Goal: Information Seeking & Learning: Check status

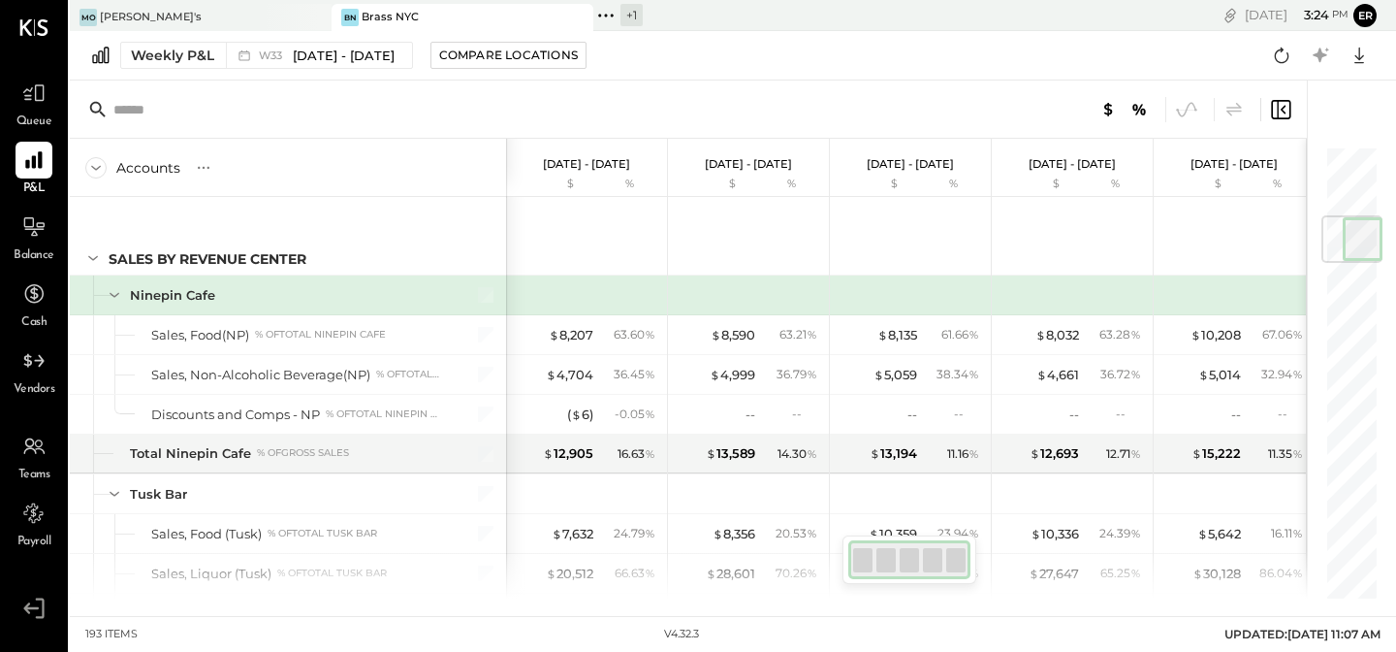
scroll to position [599, 0]
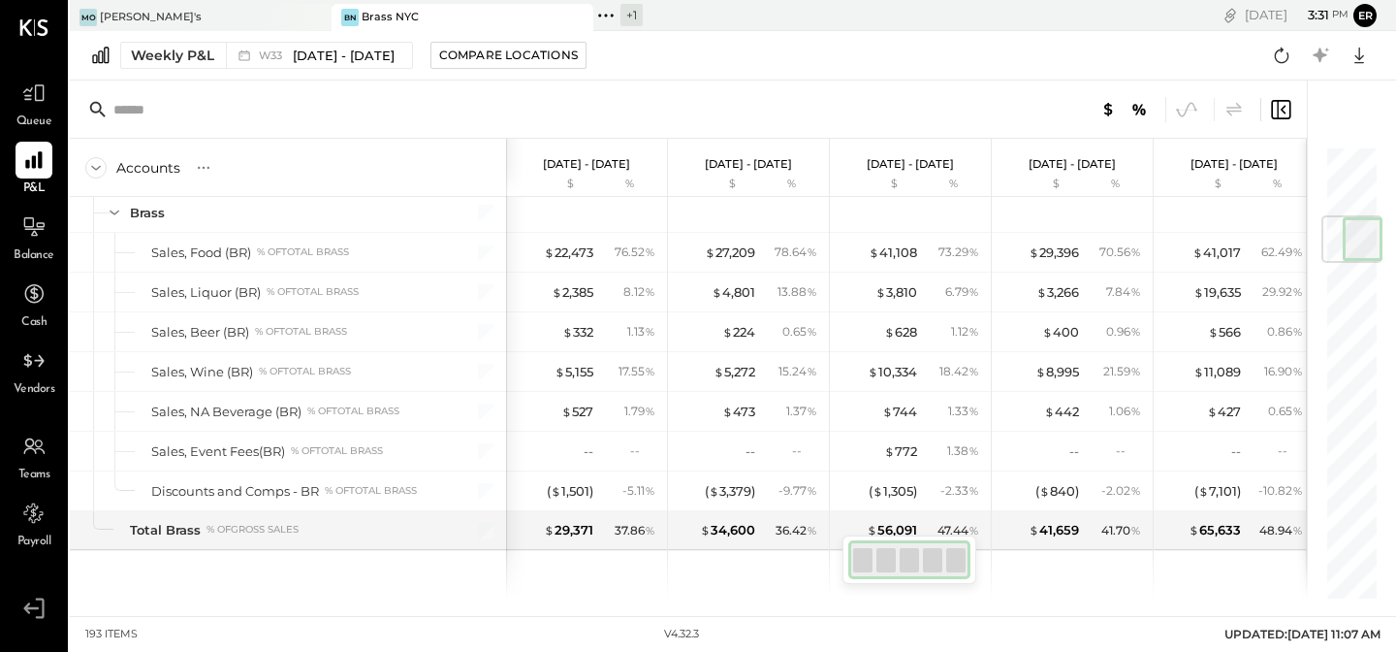
click at [717, 101] on div at bounding box center [688, 109] width 1237 height 58
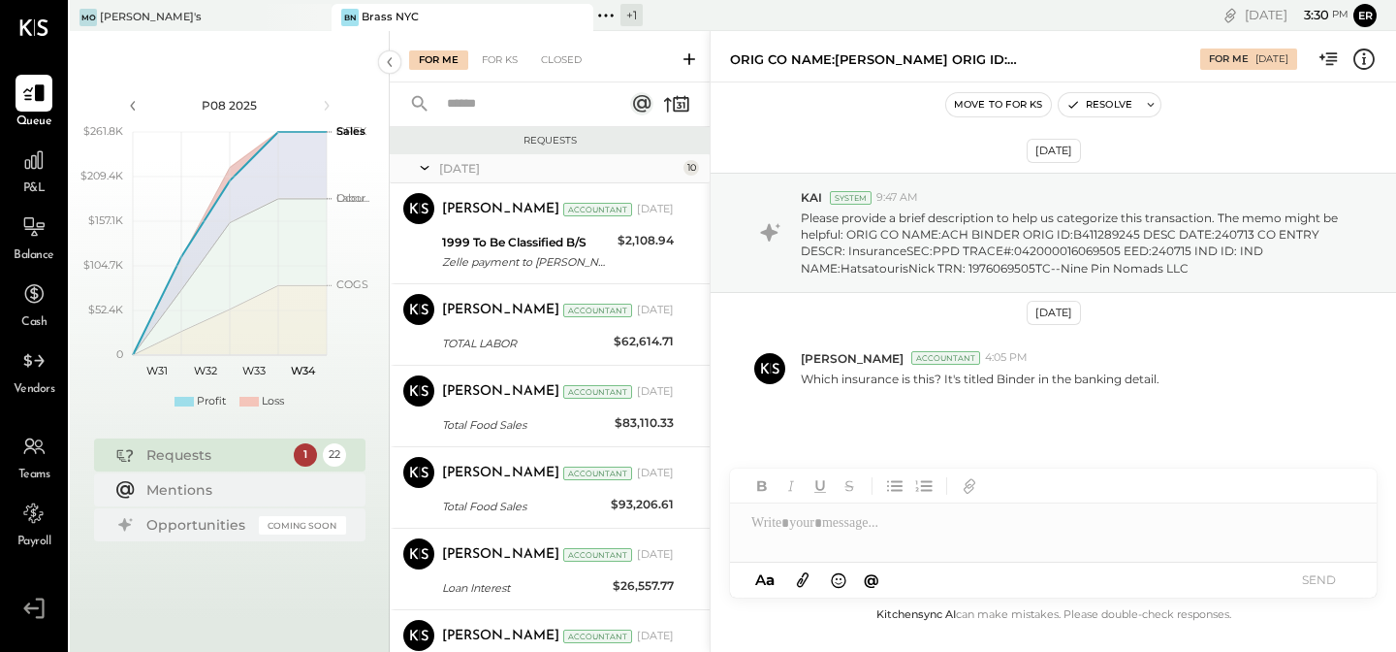
scroll to position [451, 0]
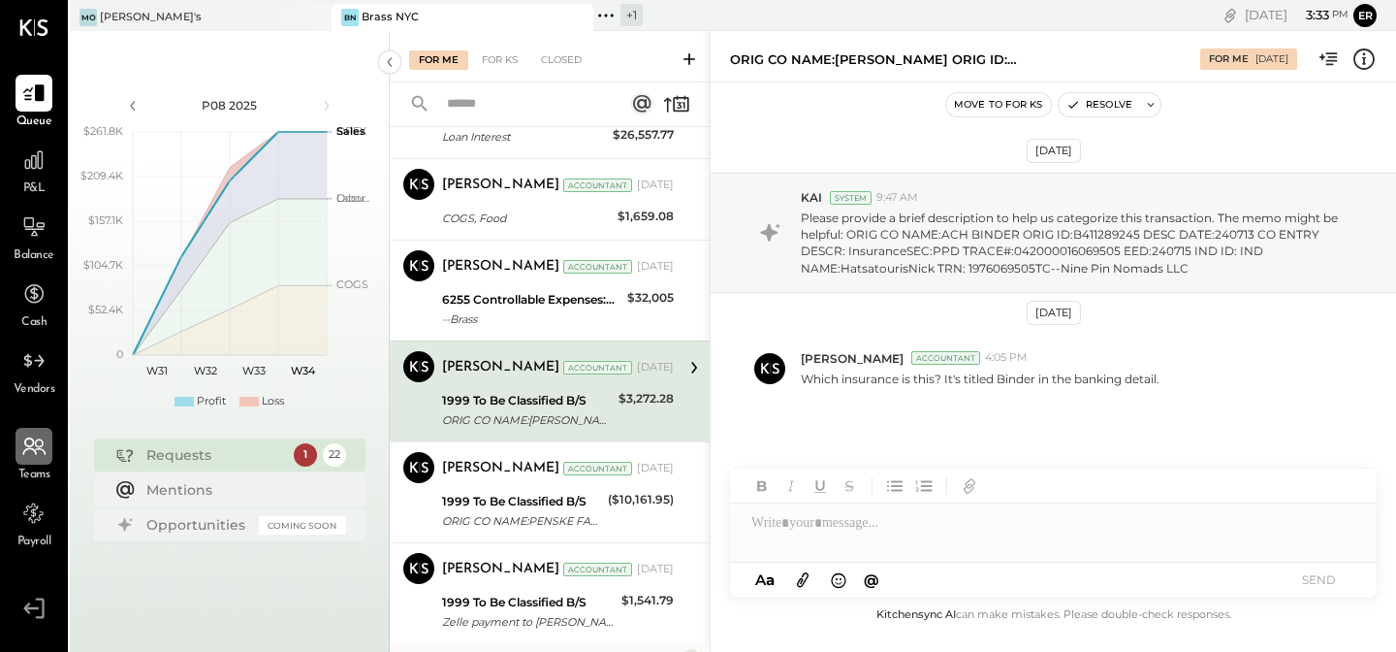
click at [44, 459] on div at bounding box center [34, 446] width 37 height 37
click at [28, 532] on div "Payroll" at bounding box center [34, 523] width 37 height 56
click at [34, 513] on icon at bounding box center [33, 513] width 6 height 10
click at [752, 191] on div at bounding box center [755, 232] width 59 height 87
click at [771, 150] on div "Feb 6th, 2025 KAI System 9:47 AM Please provide a brief description to help us …" at bounding box center [1054, 339] width 686 height 417
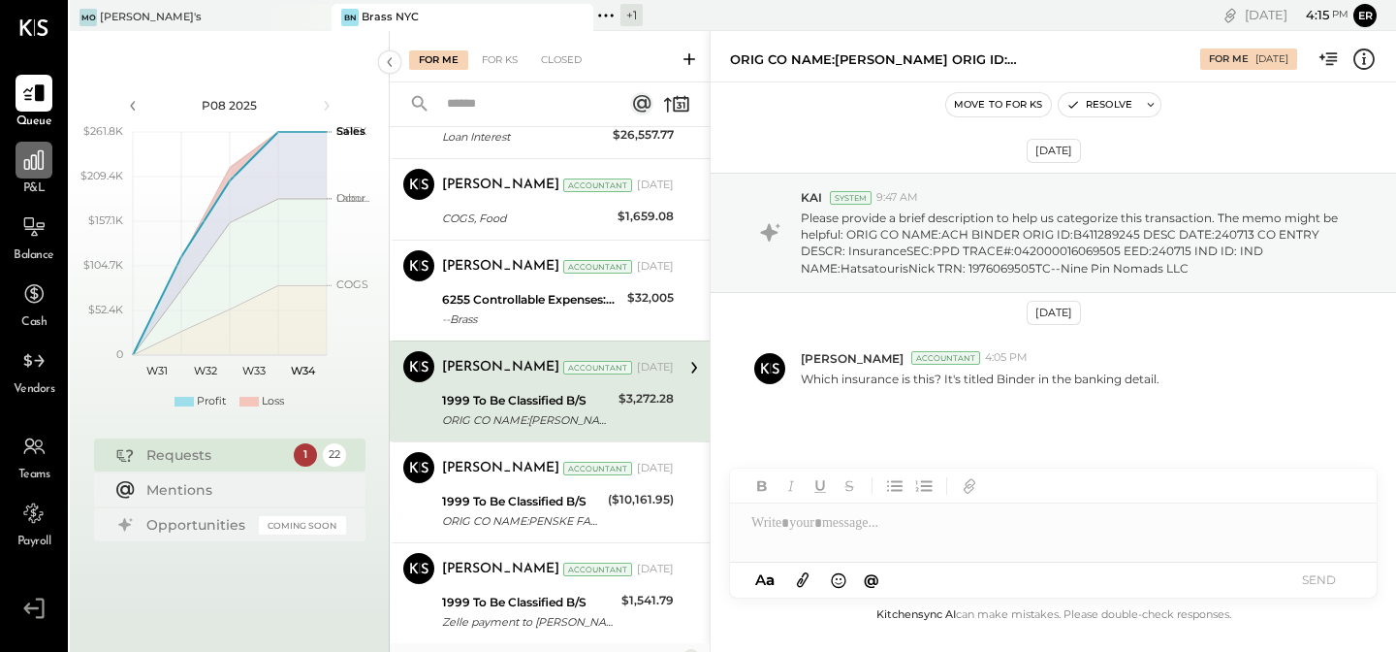
click at [40, 171] on icon at bounding box center [33, 159] width 25 height 25
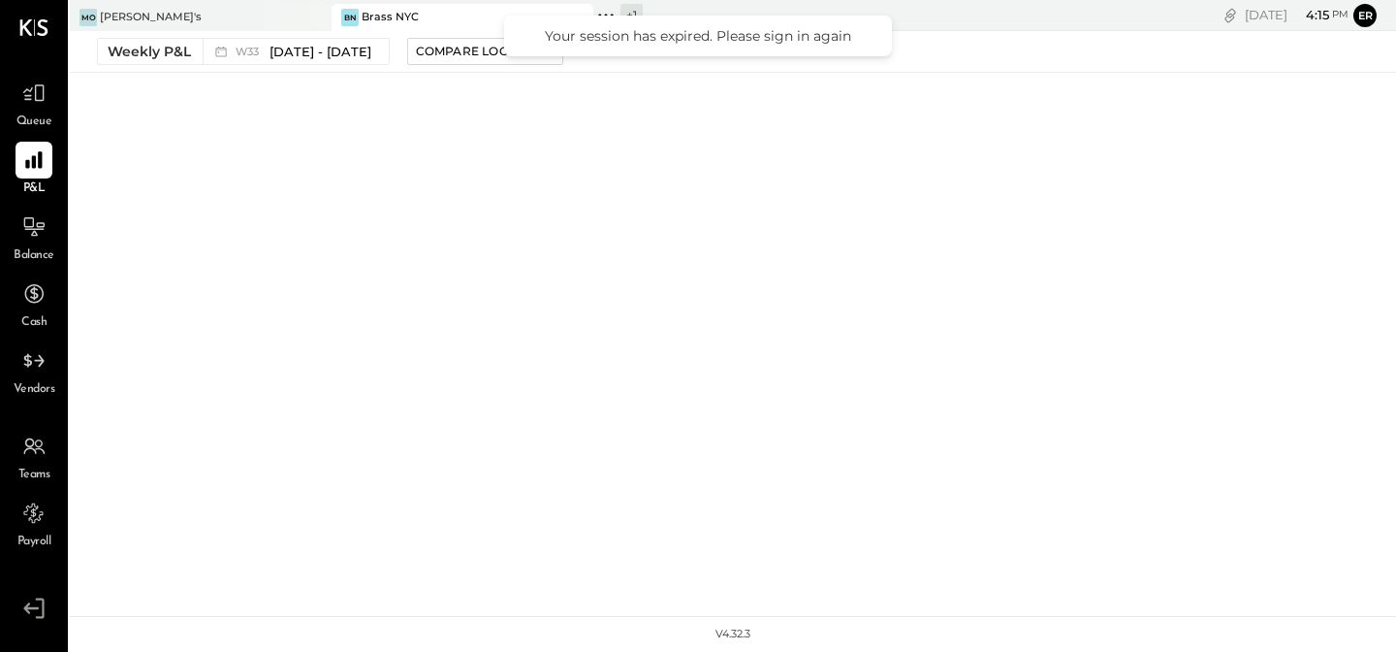
click at [93, 597] on div "Mo Moby's BN Brass NYC + 1 Pinned Locations ( 2 ) Moby's Brass NYC Moby's/Trapi…" at bounding box center [733, 308] width 1327 height 616
click at [93, 624] on div "v 4.32.3" at bounding box center [733, 634] width 1327 height 35
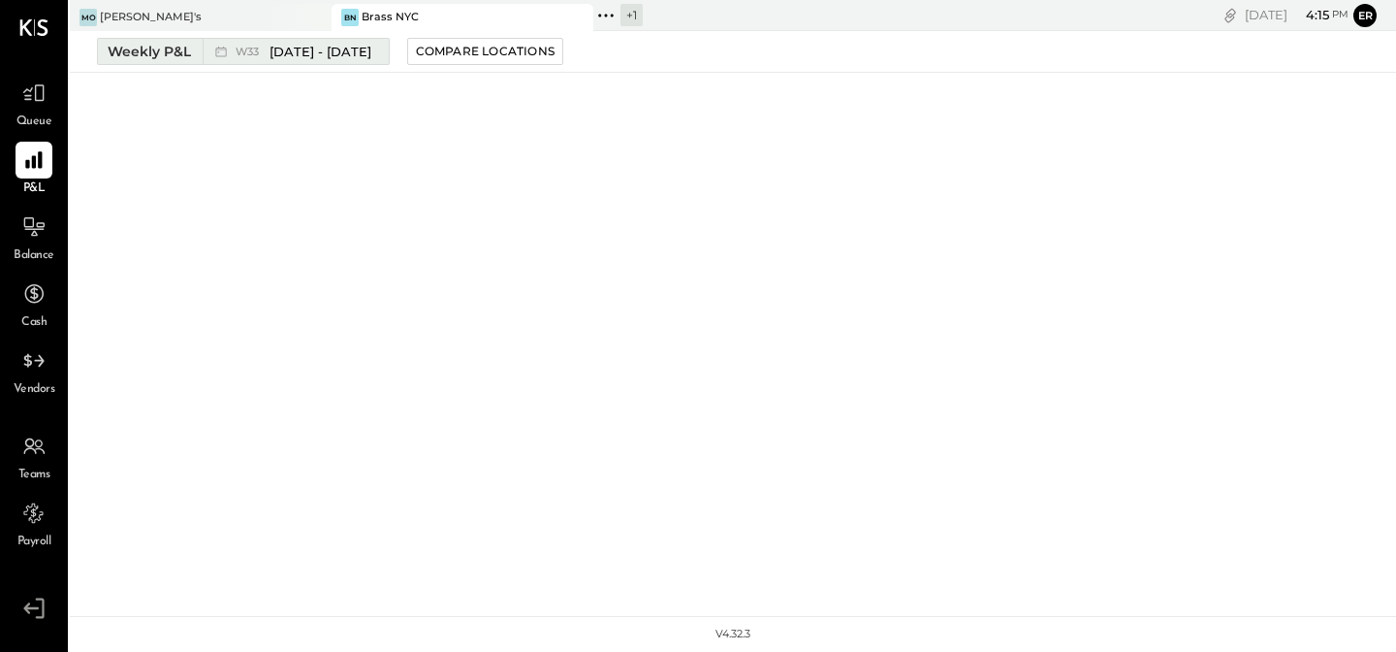
click at [348, 48] on span "[DATE] - [DATE]" at bounding box center [321, 52] width 102 height 18
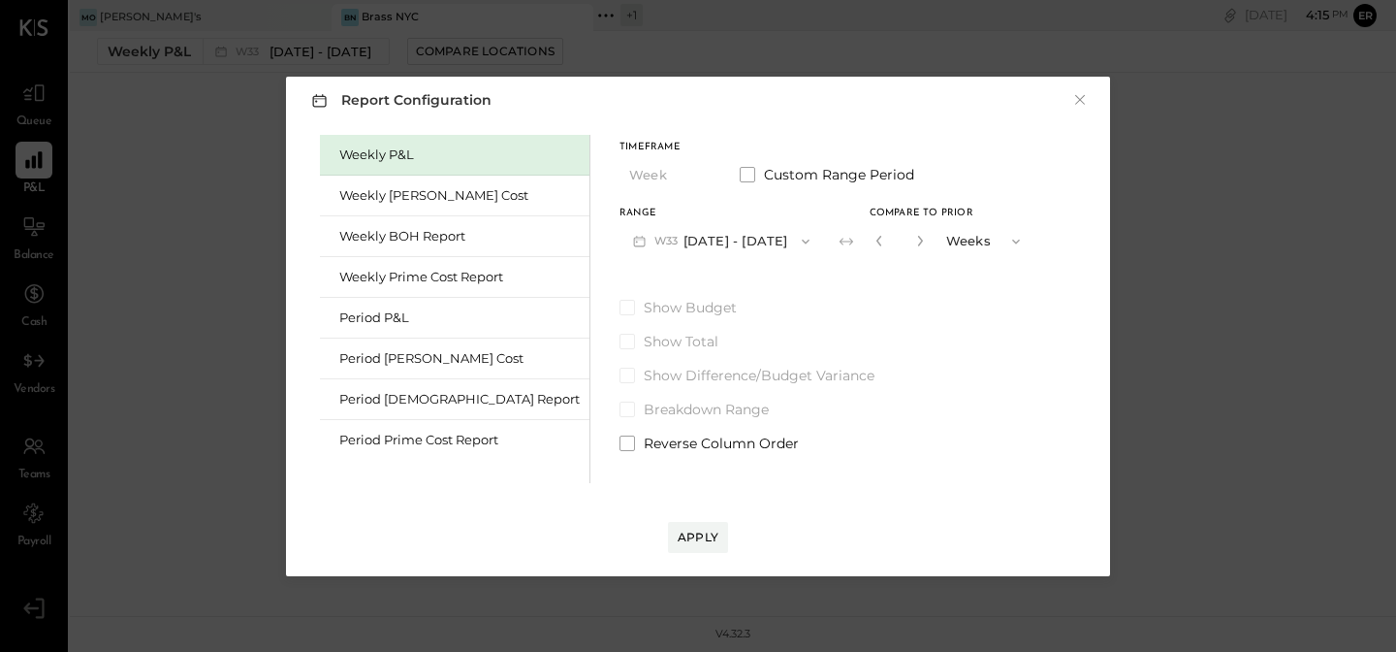
click at [600, 59] on div "Report Configuration × Weekly P&L Weekly Bev Cost Weekly BOH Report Weekly Prim…" at bounding box center [698, 326] width 863 height 538
click at [1076, 97] on button "×" at bounding box center [1080, 99] width 17 height 19
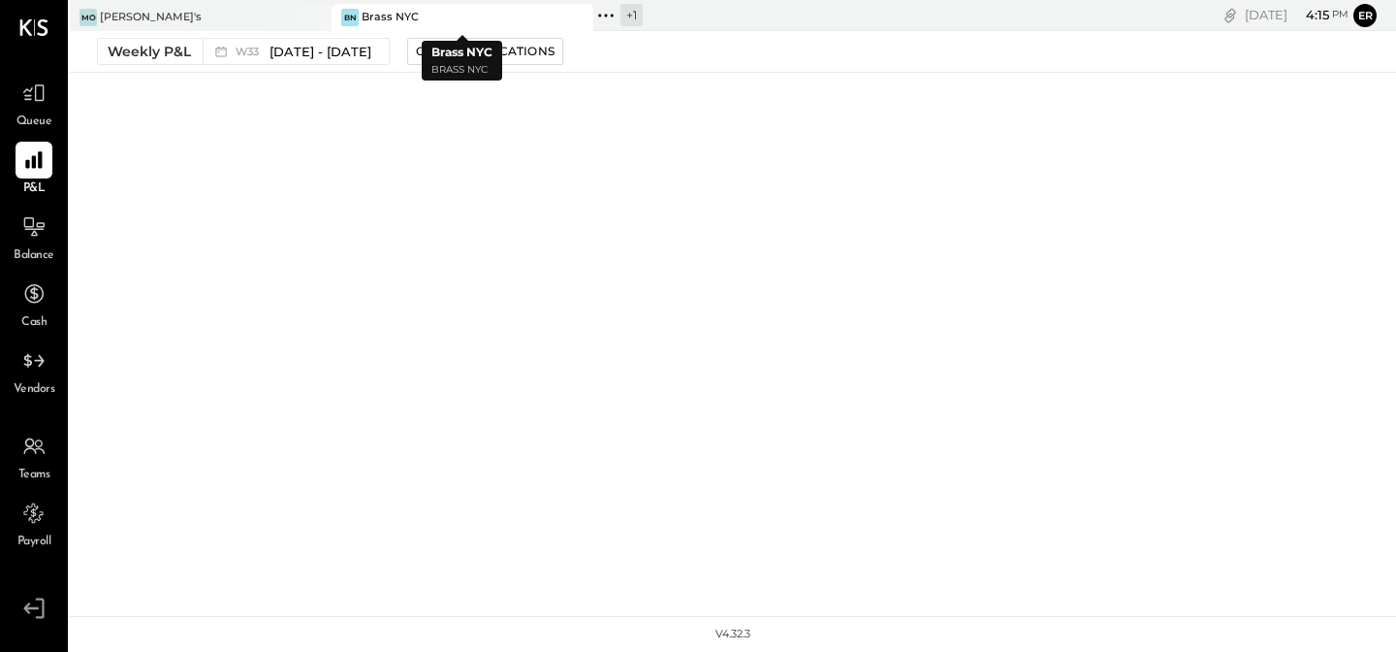
click at [496, 11] on div "BN Brass NYC" at bounding box center [448, 17] width 233 height 17
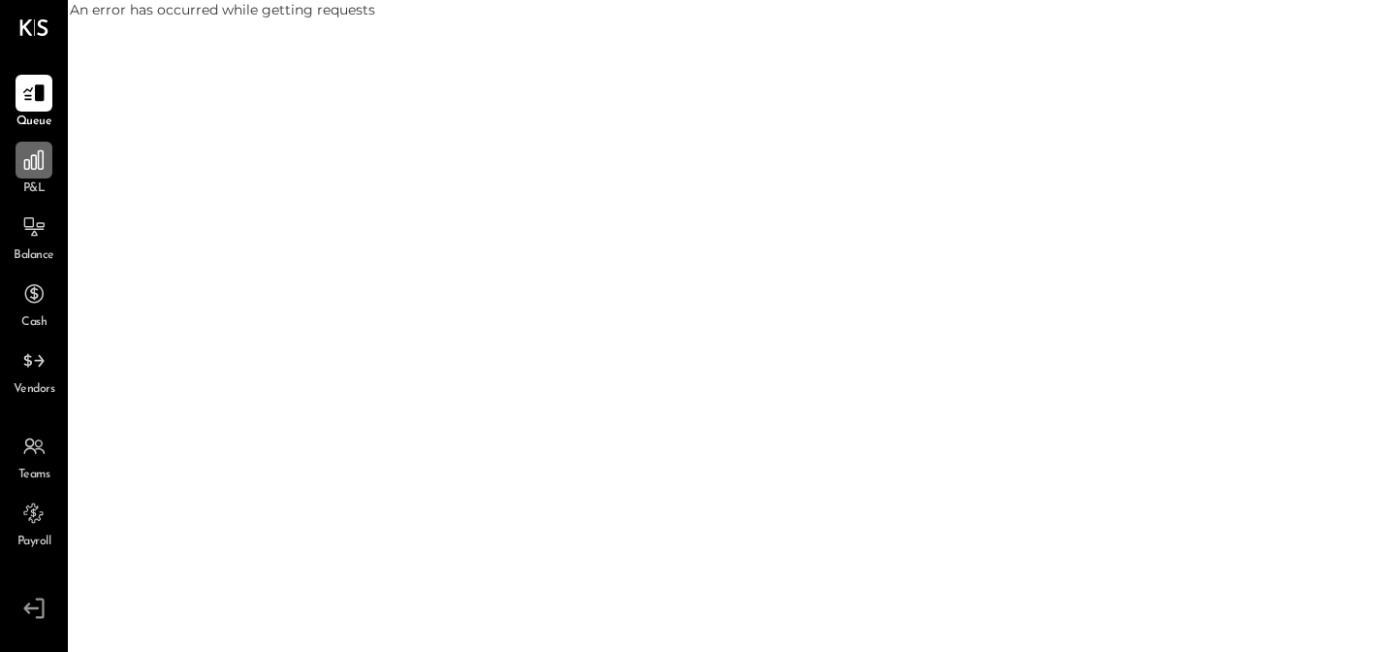
click at [34, 166] on icon at bounding box center [33, 159] width 25 height 25
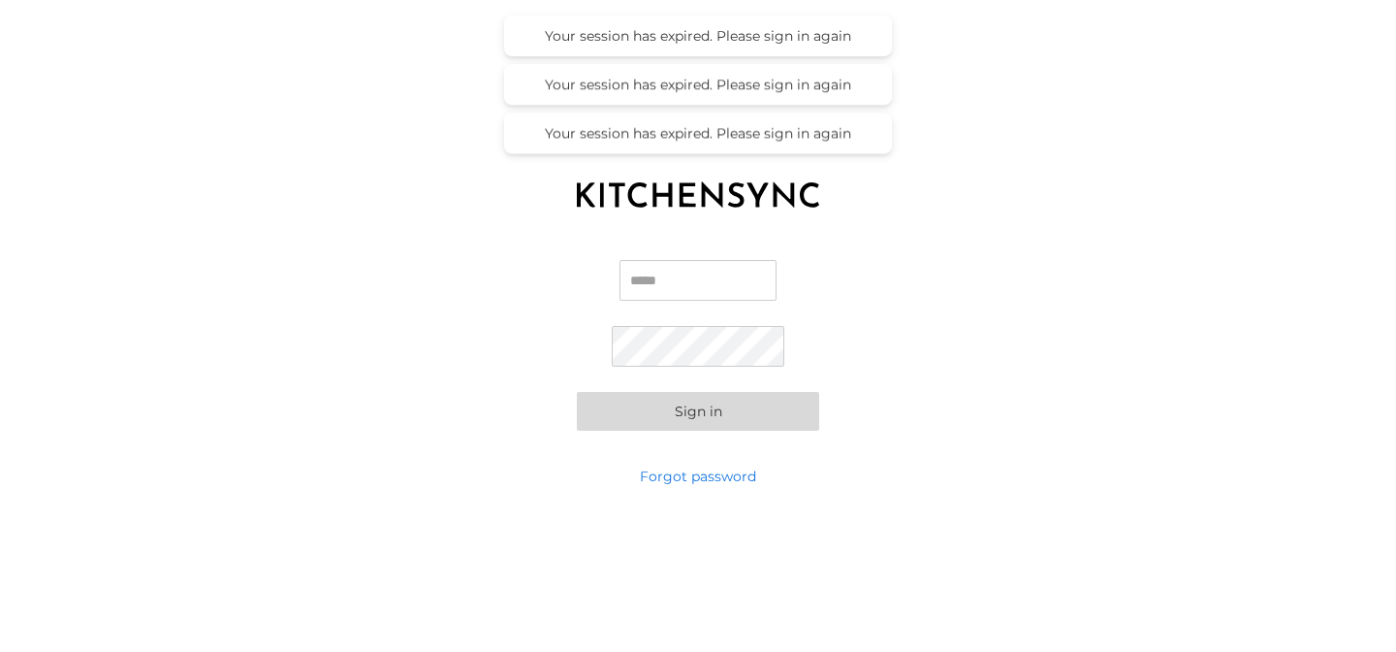
type input "**********"
click at [642, 415] on button "Sign in" at bounding box center [698, 411] width 242 height 39
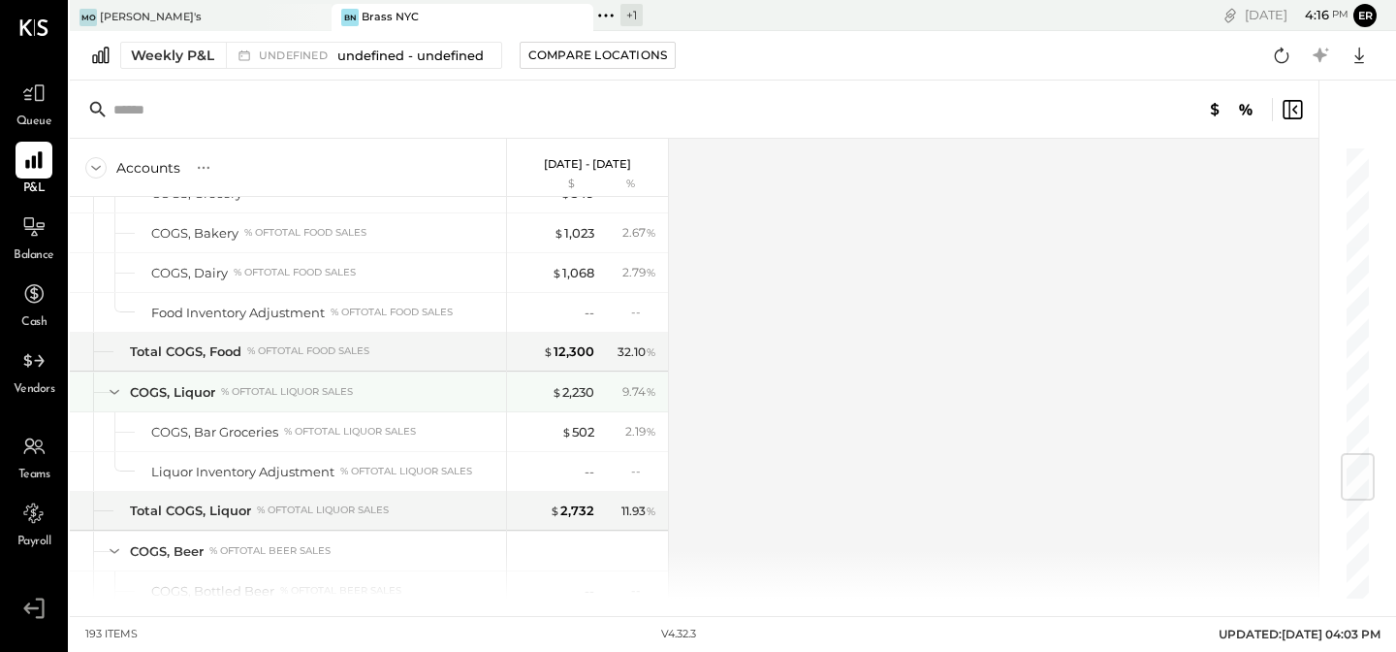
scroll to position [2603, 0]
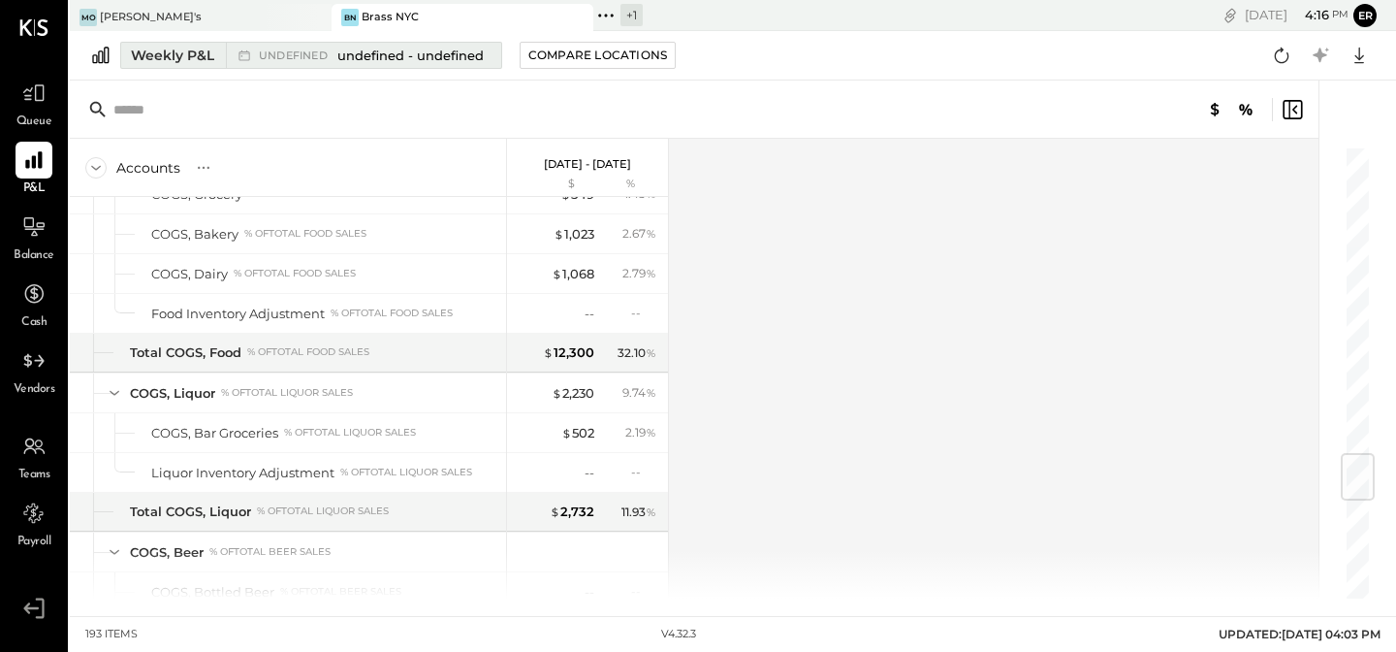
click at [338, 54] on span "undefined - undefined" at bounding box center [410, 56] width 146 height 18
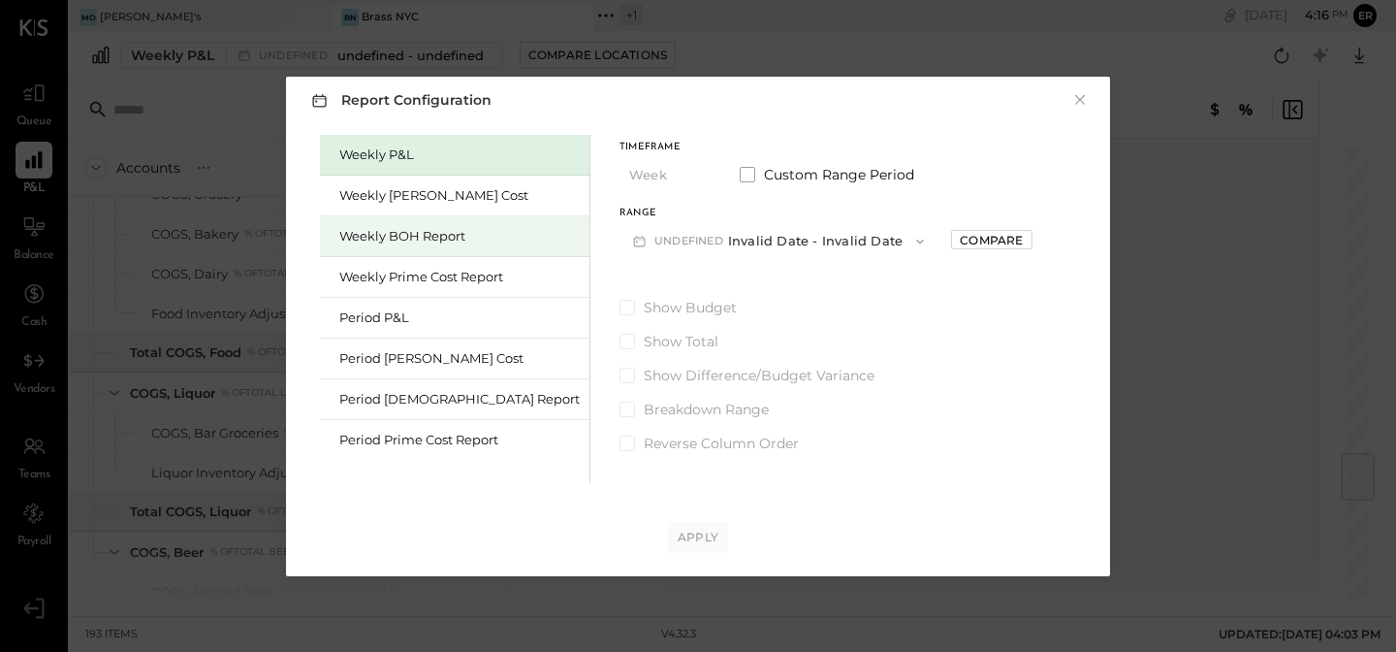
click at [416, 230] on div "Weekly BOH Report" at bounding box center [459, 236] width 240 height 18
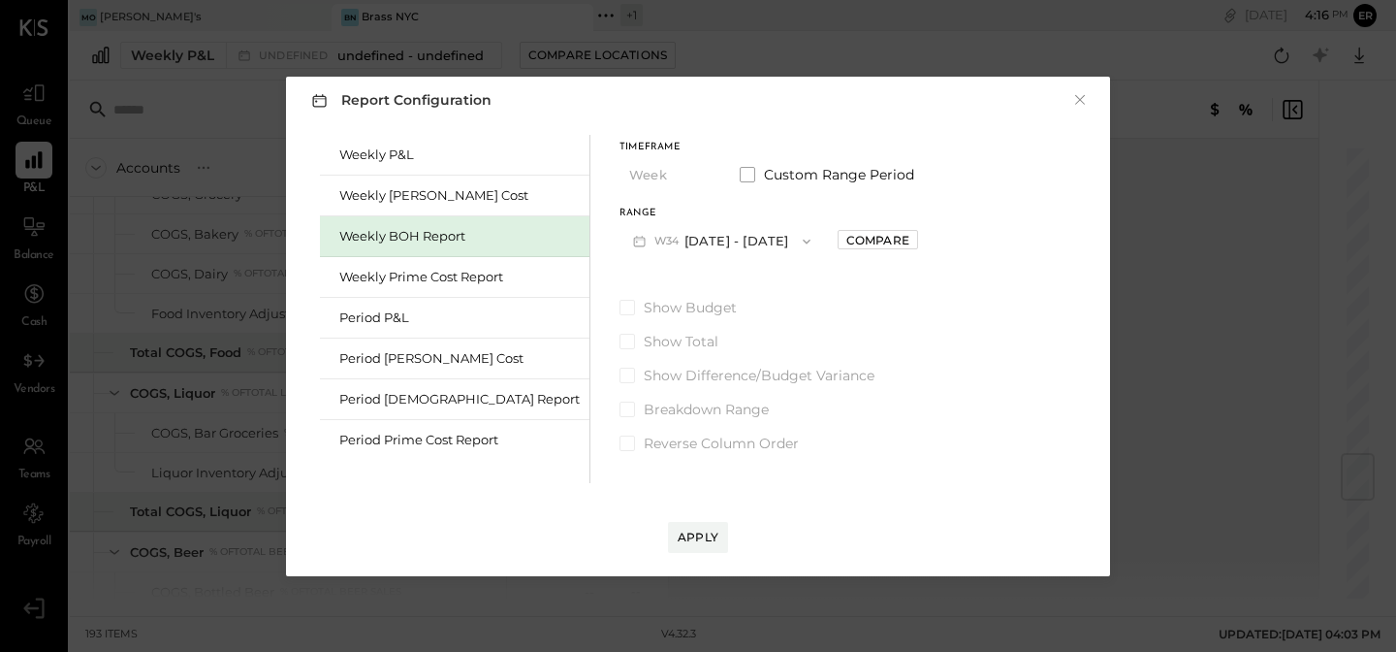
click at [683, 245] on button "W34 Aug 18 - 24, 2025" at bounding box center [722, 241] width 205 height 36
click at [740, 171] on span at bounding box center [748, 175] width 16 height 16
click at [710, 240] on icon "button" at bounding box center [718, 242] width 16 height 16
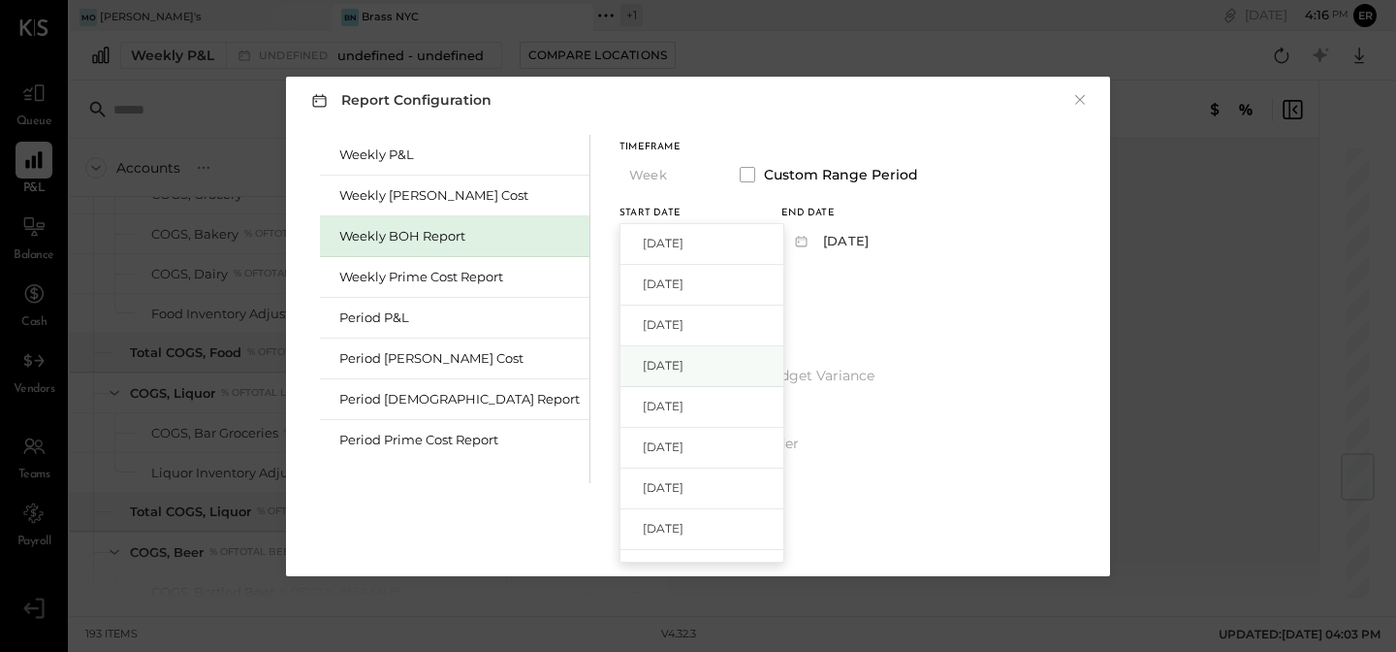
drag, startPoint x: 625, startPoint y: 327, endPoint x: 615, endPoint y: 374, distance: 48.7
click at [620, 375] on div "Aug 18, 2025 Aug 11, 2025 Aug 4, 2025 Jul 28, 2025 Jul 21, 2025 Jul 14, 2025 Ju…" at bounding box center [702, 392] width 165 height 339
click at [621, 374] on div "Jul 28, 2025" at bounding box center [702, 366] width 163 height 41
click at [791, 242] on button "2025-08-03" at bounding box center [839, 241] width 115 height 36
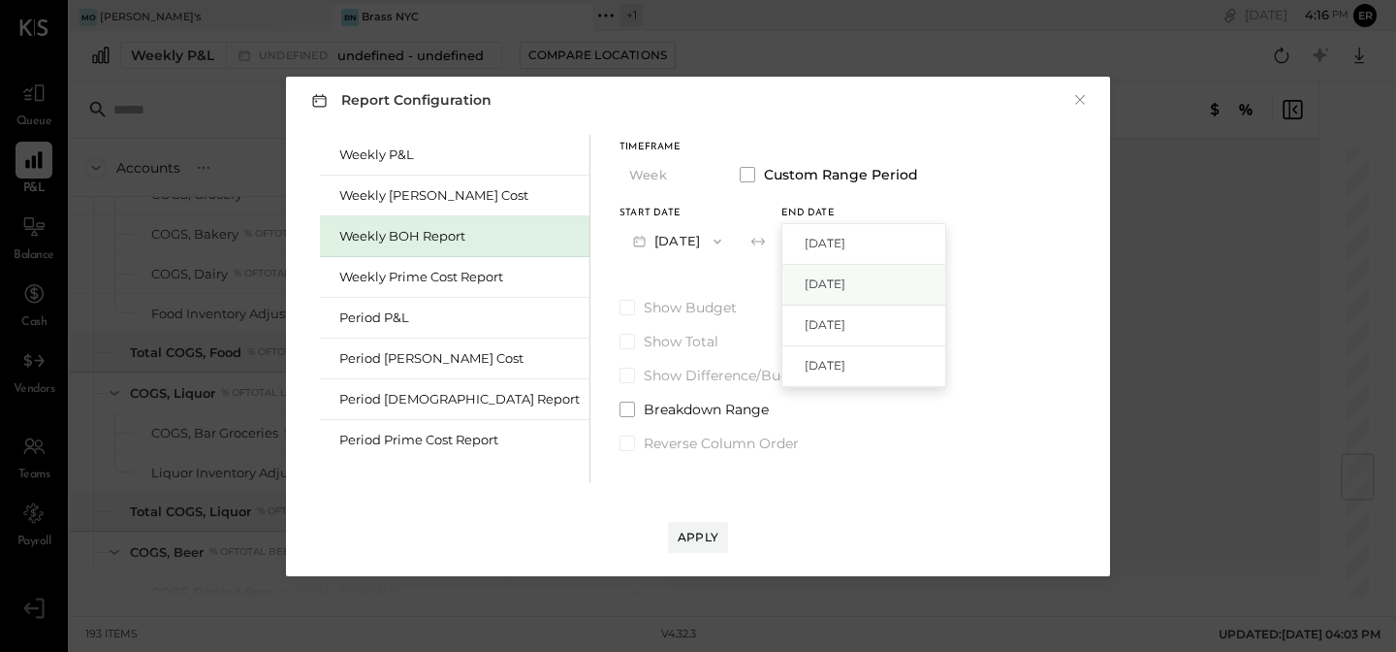
click at [786, 270] on div "Aug 17, 2025" at bounding box center [864, 285] width 163 height 41
click at [620, 406] on span at bounding box center [628, 409] width 16 height 16
click at [620, 443] on label "Reverse Column Order" at bounding box center [769, 442] width 299 height 19
click at [620, 340] on label "Show Total" at bounding box center [769, 341] width 299 height 19
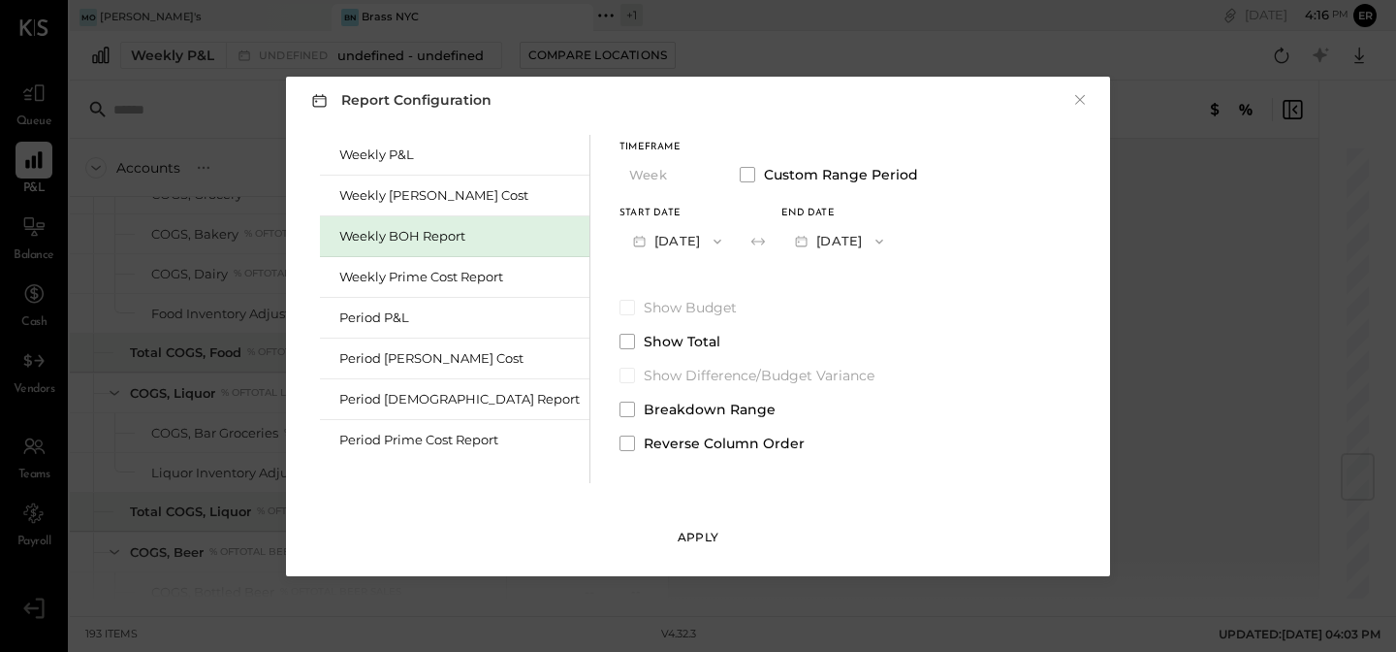
click at [693, 528] on button "Apply" at bounding box center [698, 537] width 60 height 31
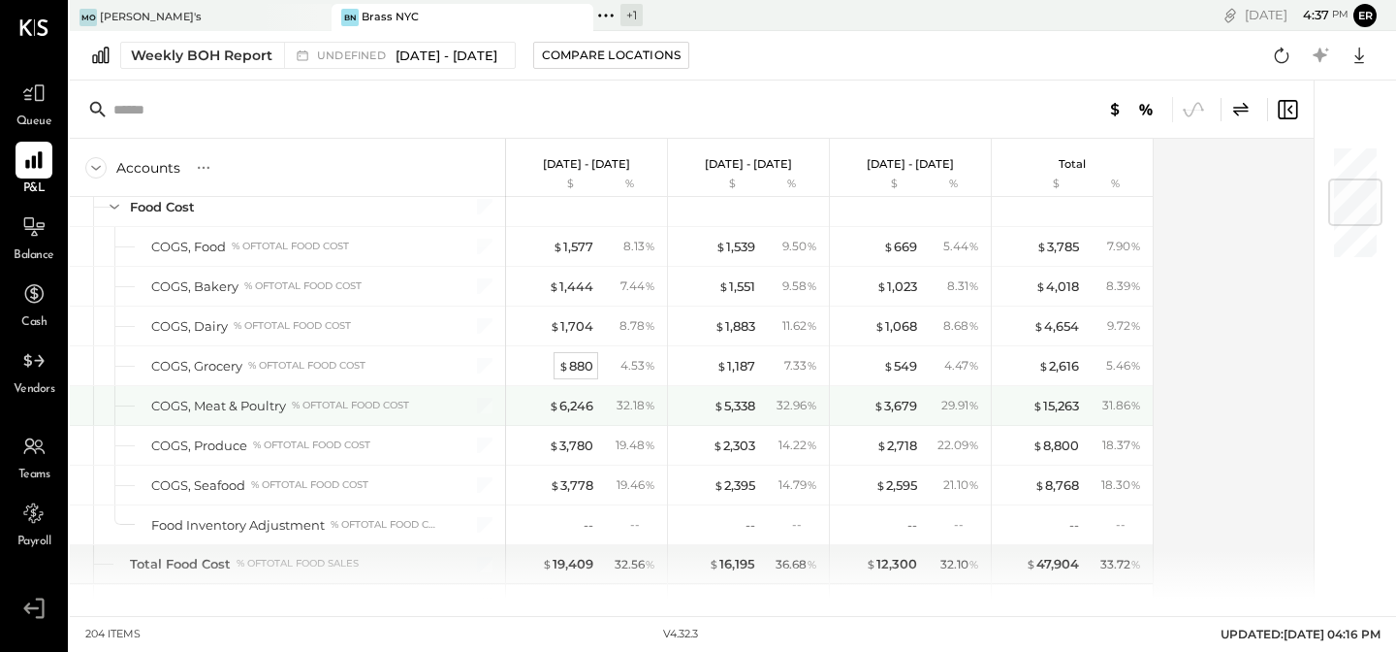
scroll to position [281, 0]
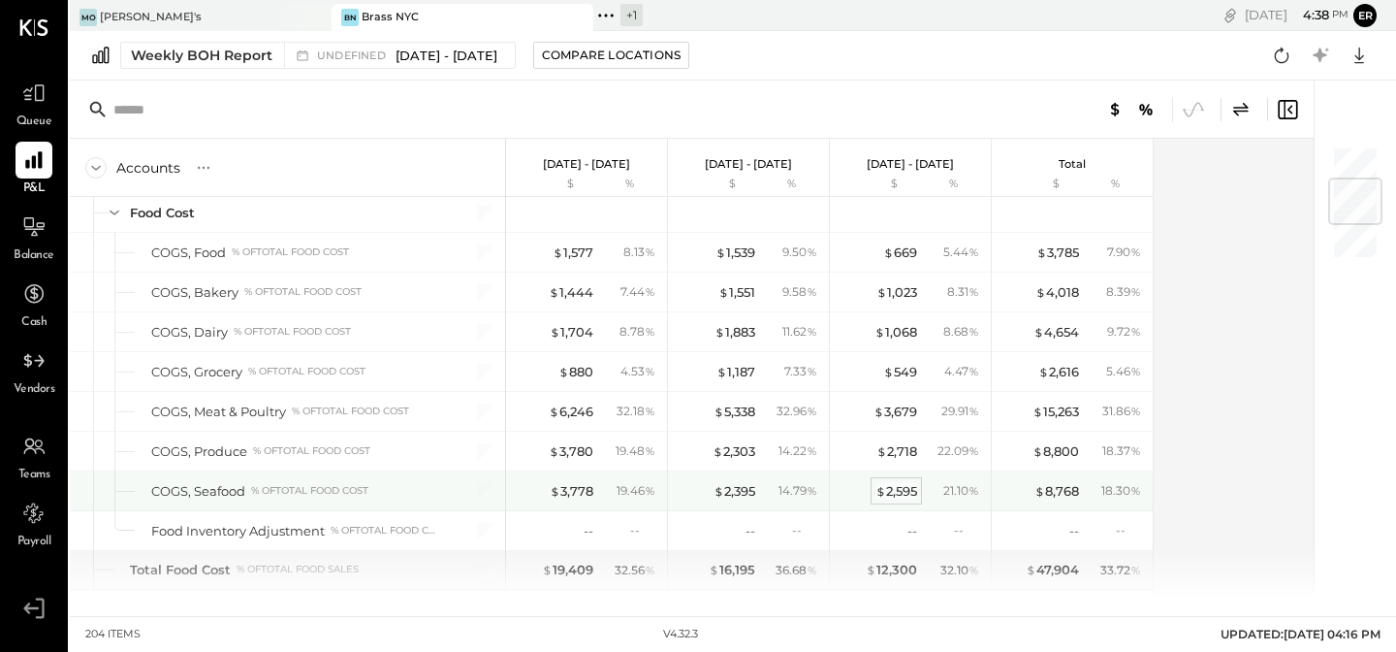
click at [897, 491] on div "$ 2,595" at bounding box center [897, 491] width 42 height 18
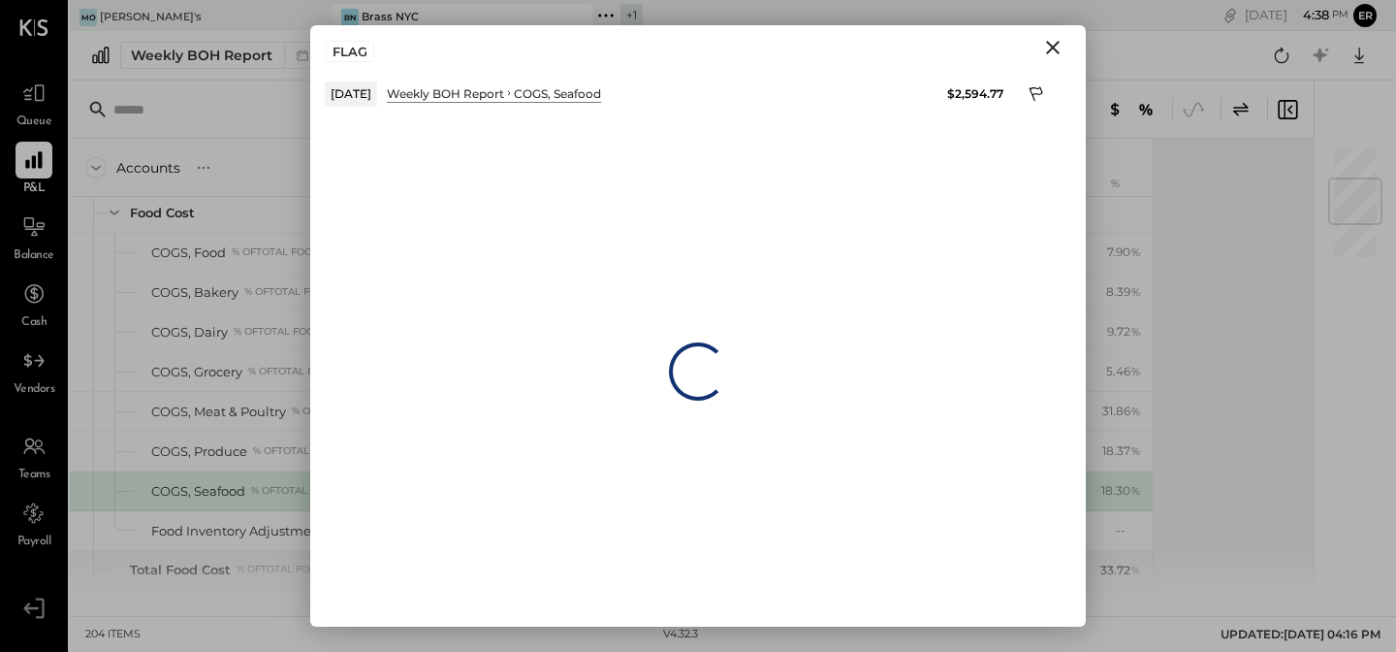
click at [1050, 48] on icon "Close" at bounding box center [1052, 47] width 23 height 23
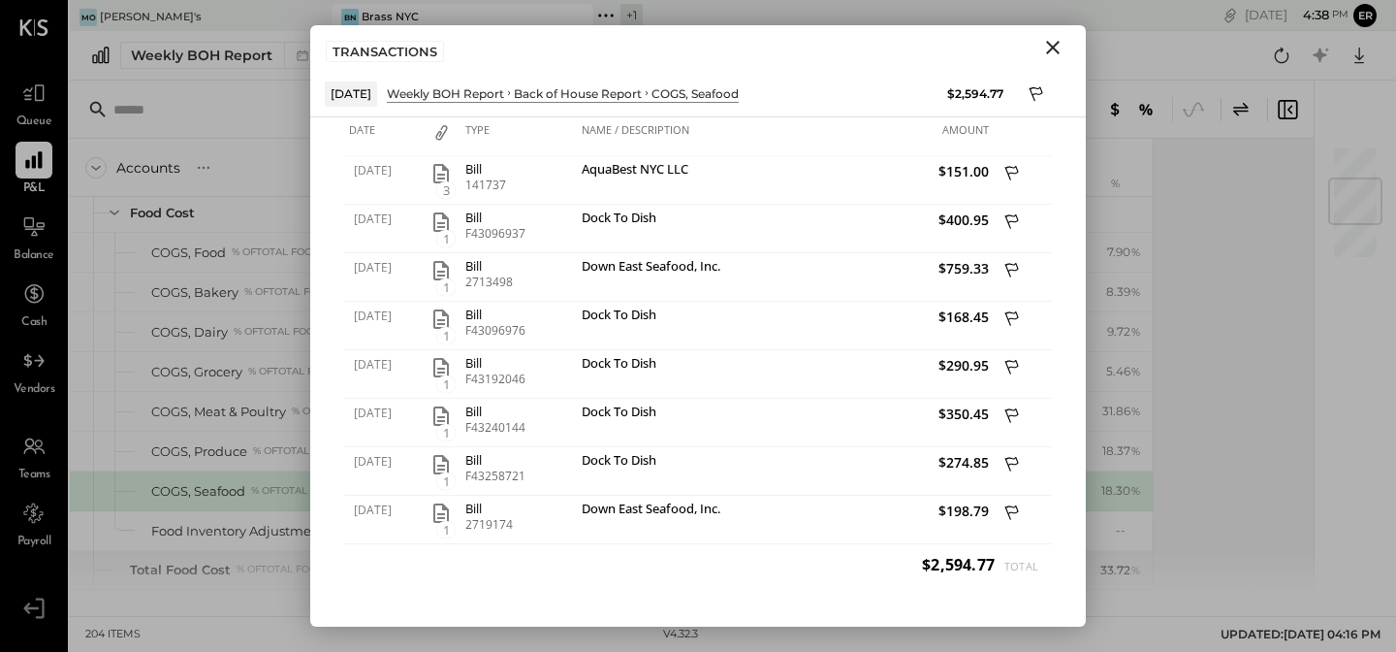
click at [1048, 52] on icon "Close" at bounding box center [1053, 48] width 14 height 14
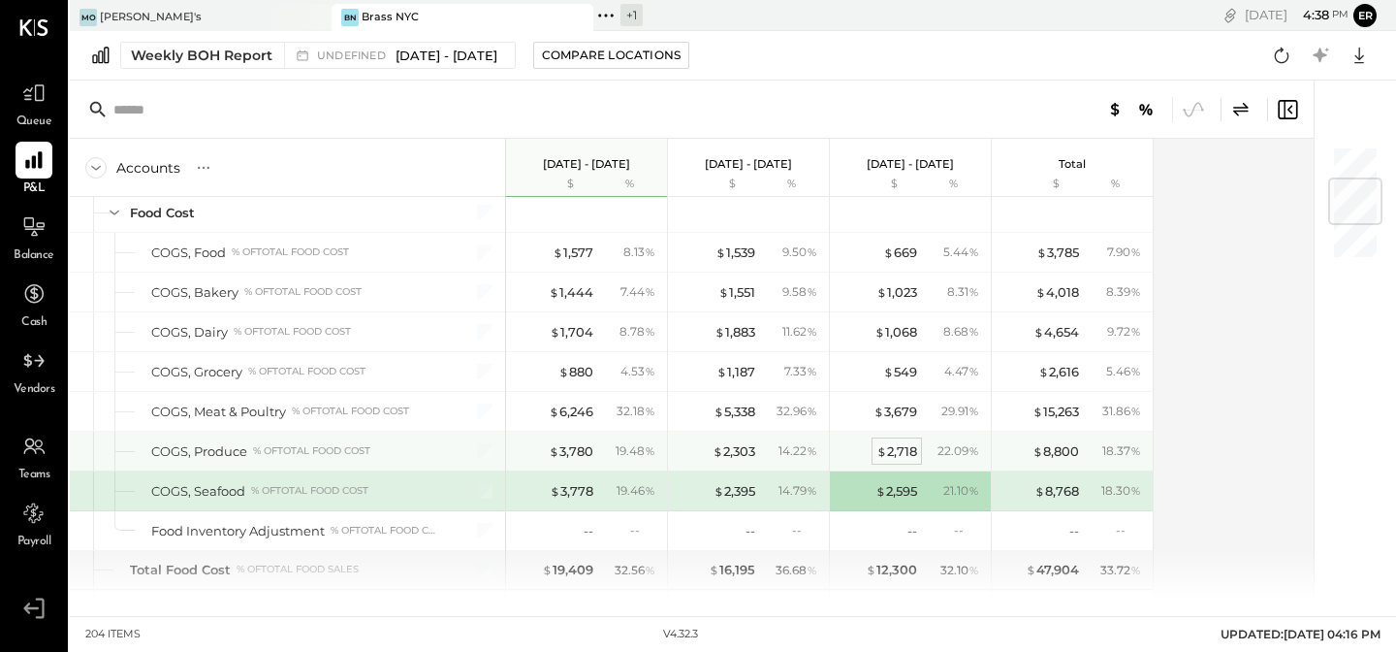
click at [893, 448] on div "$ 2,718" at bounding box center [897, 451] width 41 height 18
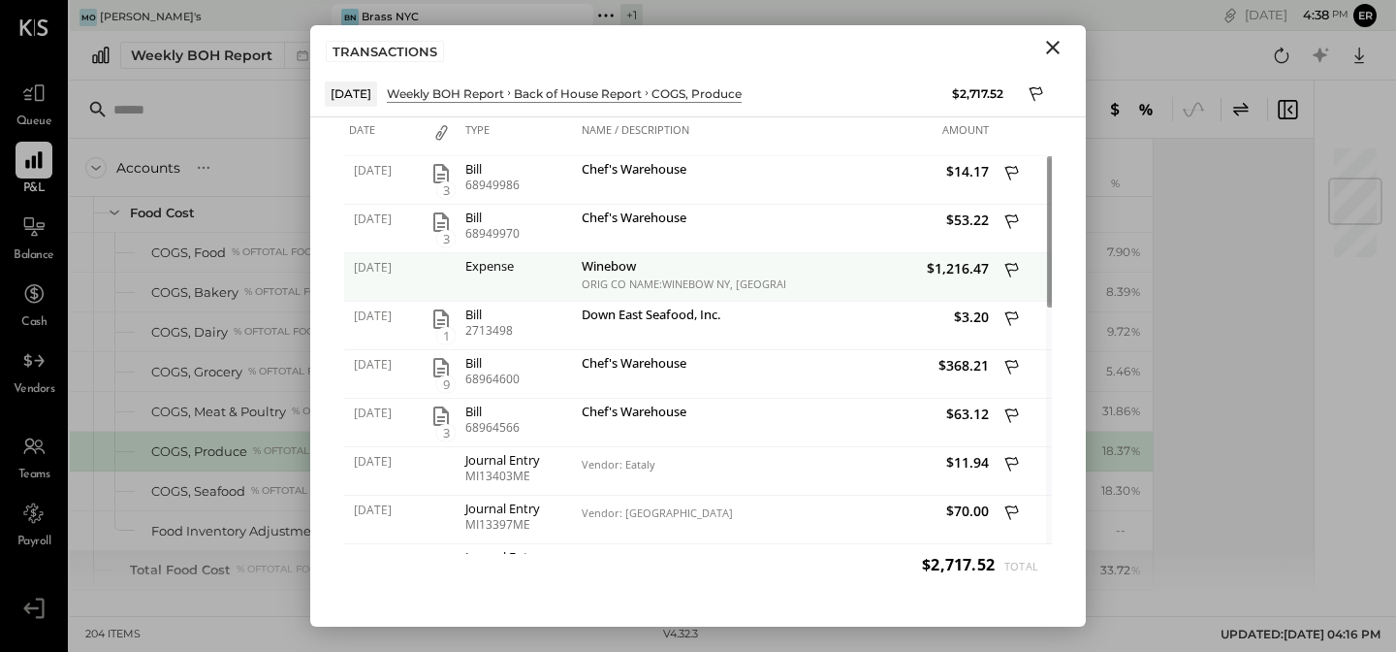
click at [1009, 267] on icon at bounding box center [1013, 272] width 17 height 24
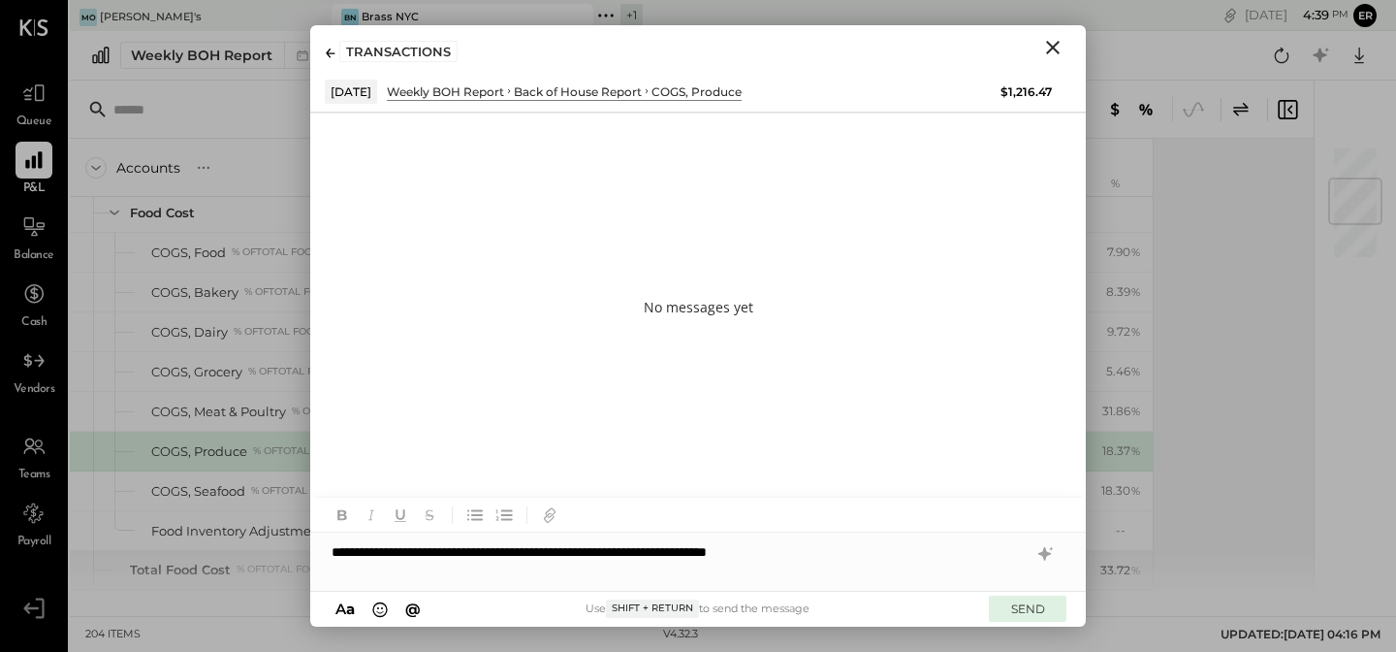
click at [1025, 597] on button "SEND" at bounding box center [1028, 608] width 78 height 26
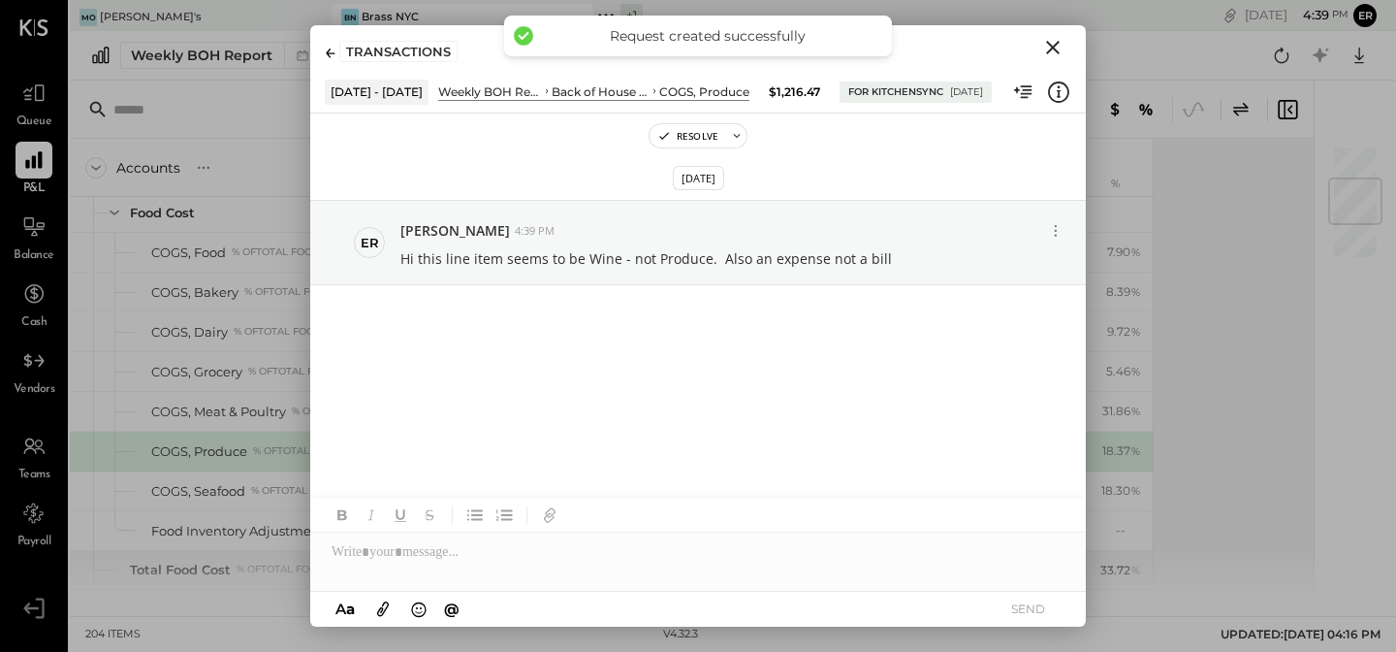
click at [1054, 42] on icon "Close" at bounding box center [1052, 47] width 23 height 23
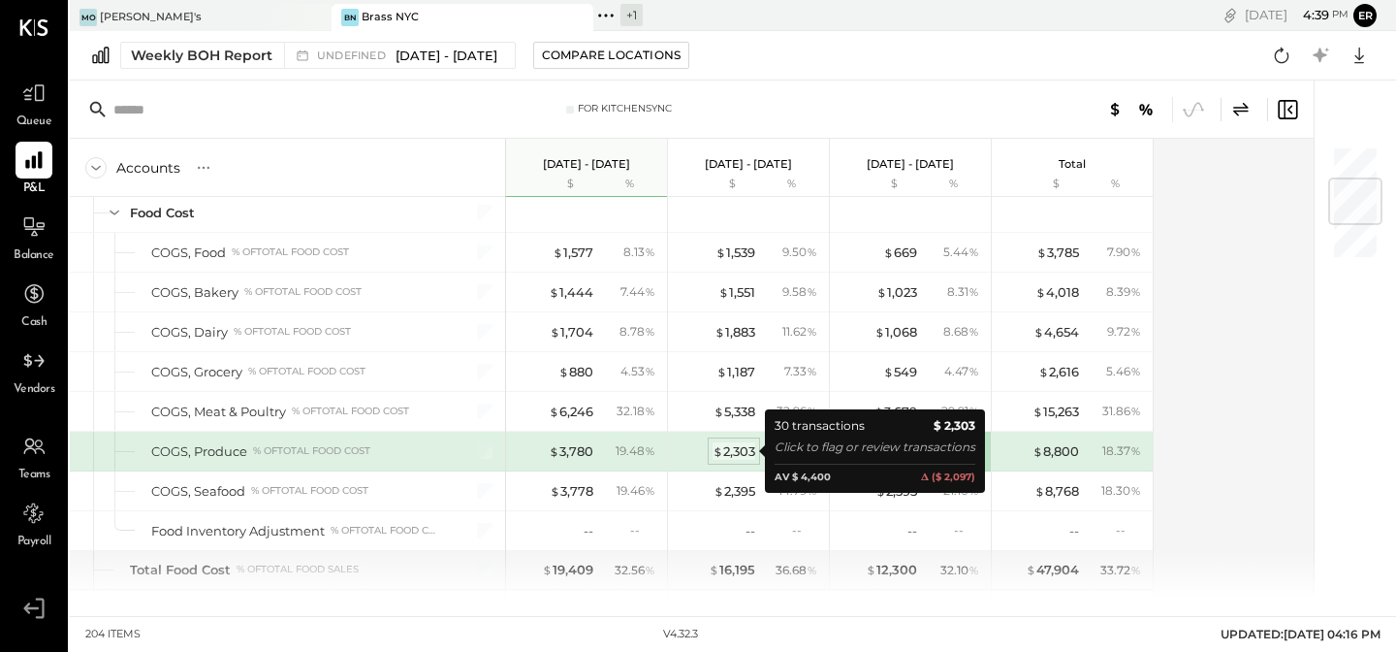
click at [734, 446] on div "$ 2,303" at bounding box center [734, 451] width 43 height 18
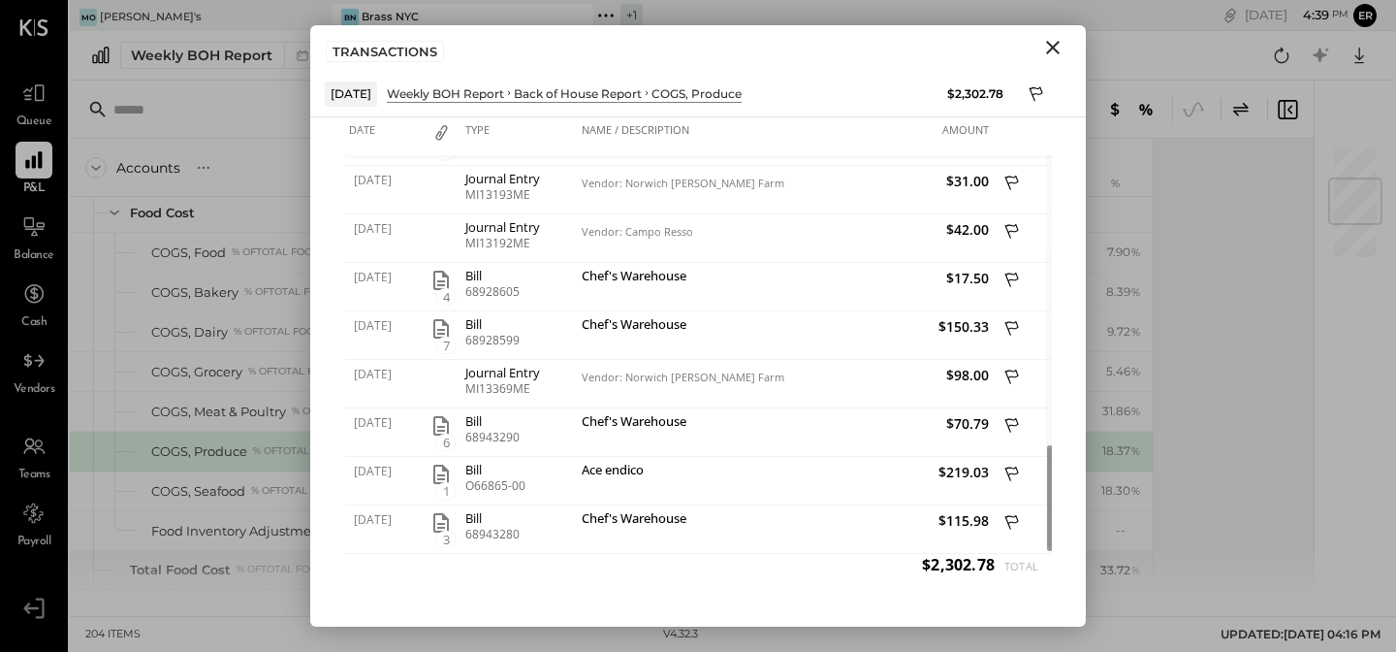
click at [1058, 48] on icon "Close" at bounding box center [1052, 47] width 23 height 23
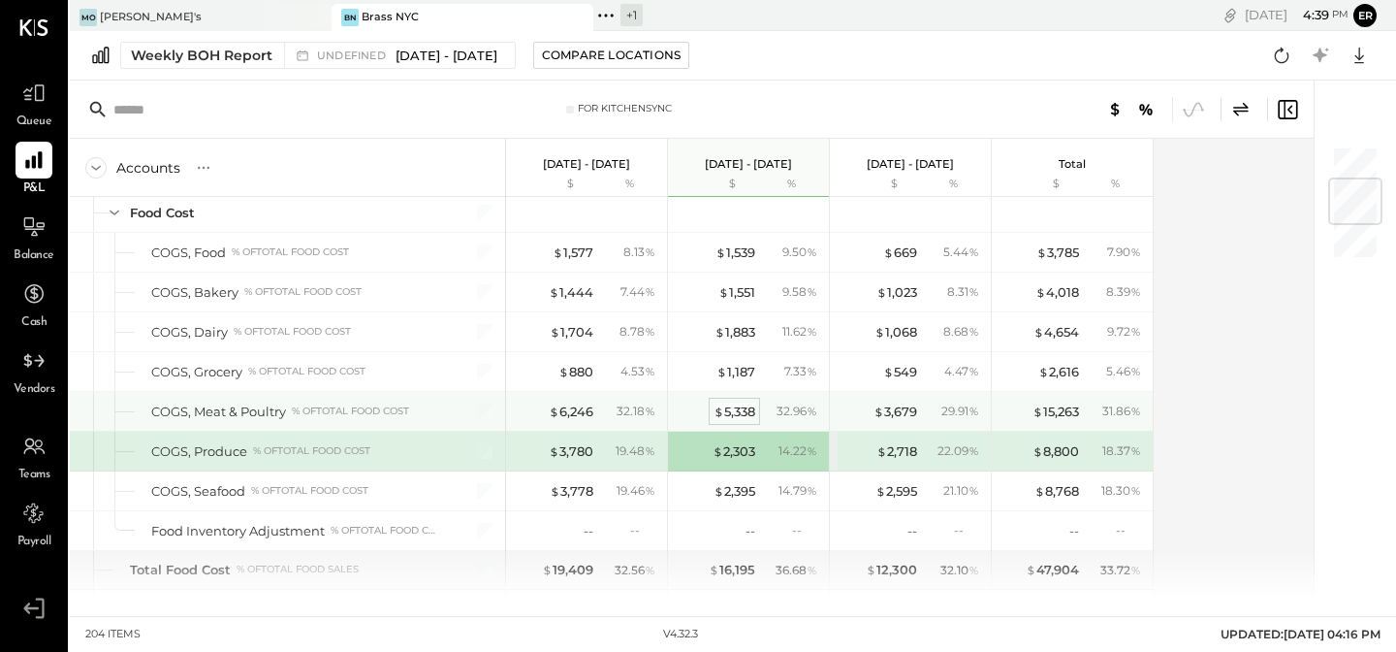
click at [734, 407] on div "$ 5,338" at bounding box center [735, 411] width 42 height 18
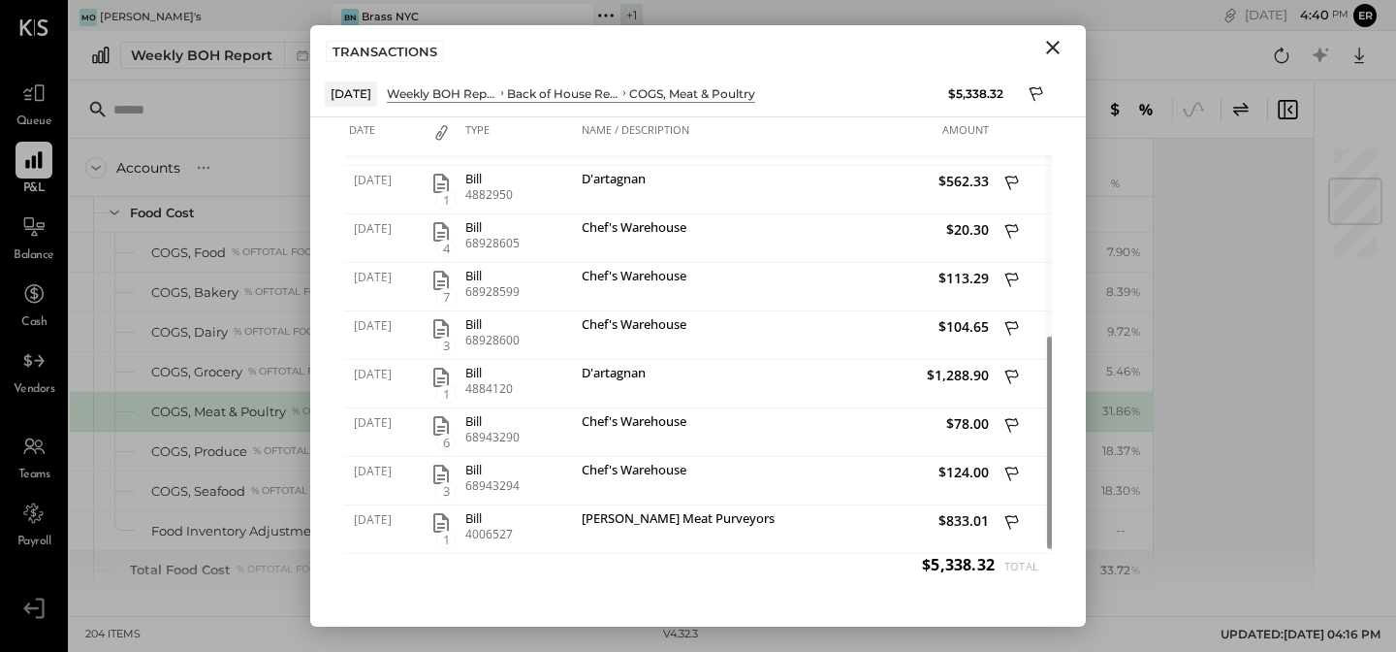
click at [1056, 53] on icon "Close" at bounding box center [1052, 47] width 23 height 23
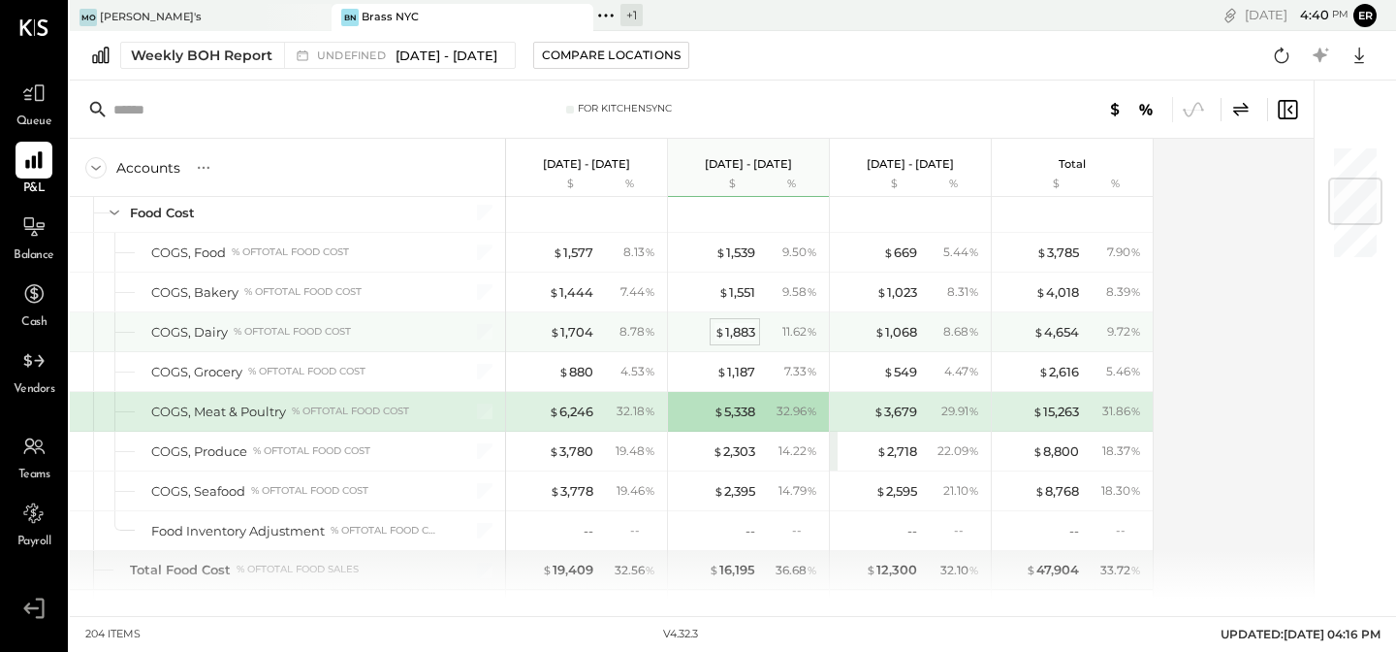
click at [728, 326] on div "$ 1,883" at bounding box center [735, 332] width 41 height 18
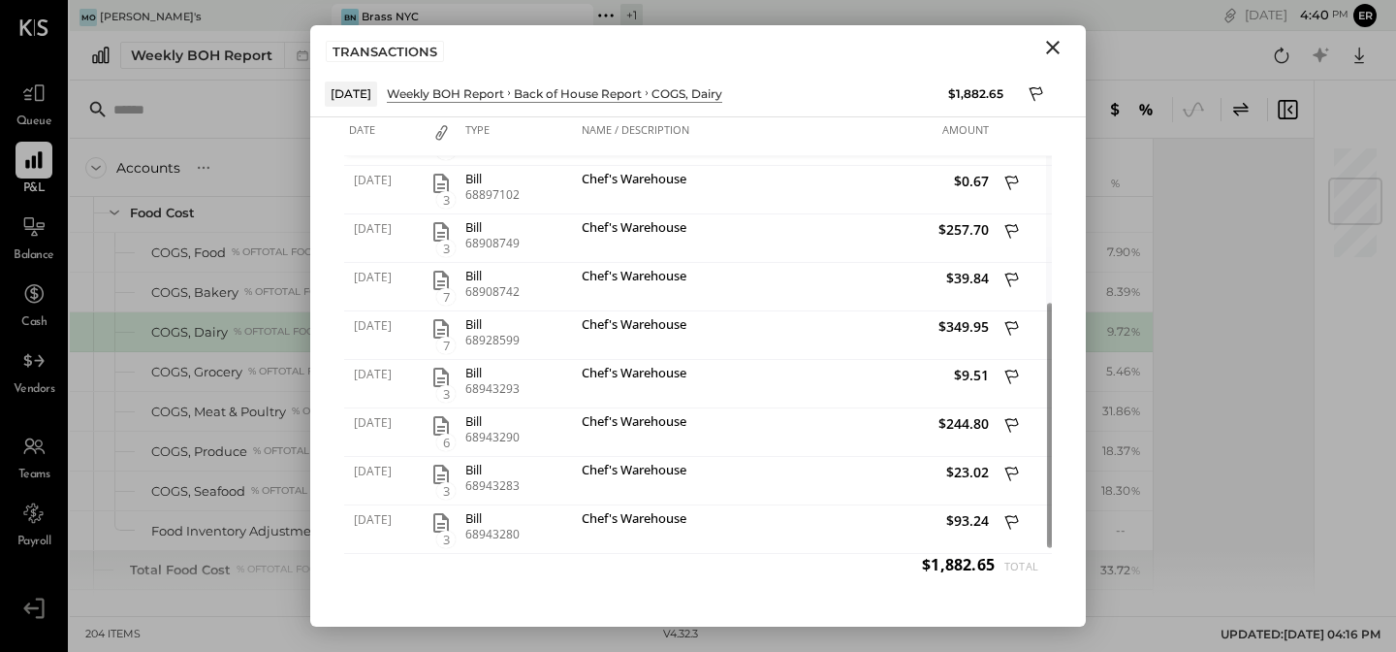
click at [1041, 64] on div "TRANSACTIONS" at bounding box center [698, 47] width 776 height 45
click at [1043, 51] on icon "Close" at bounding box center [1052, 47] width 23 height 23
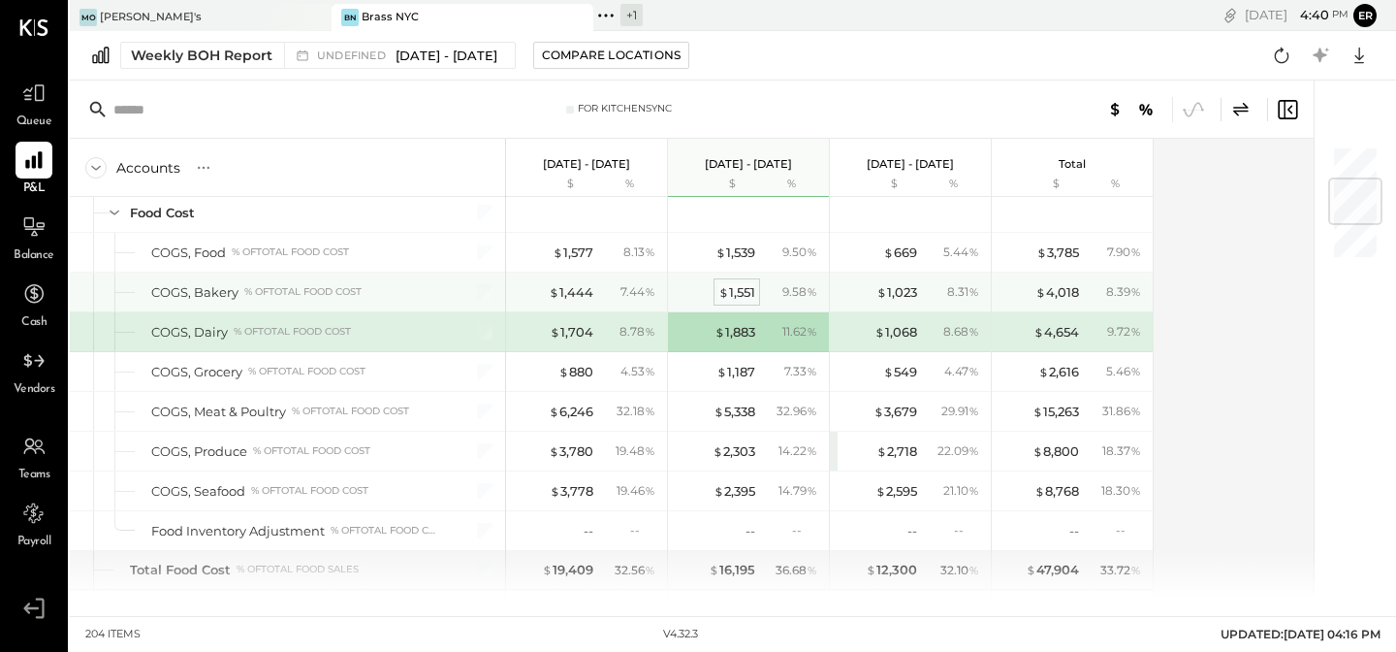
click at [743, 290] on div "$ 1,551" at bounding box center [737, 292] width 37 height 18
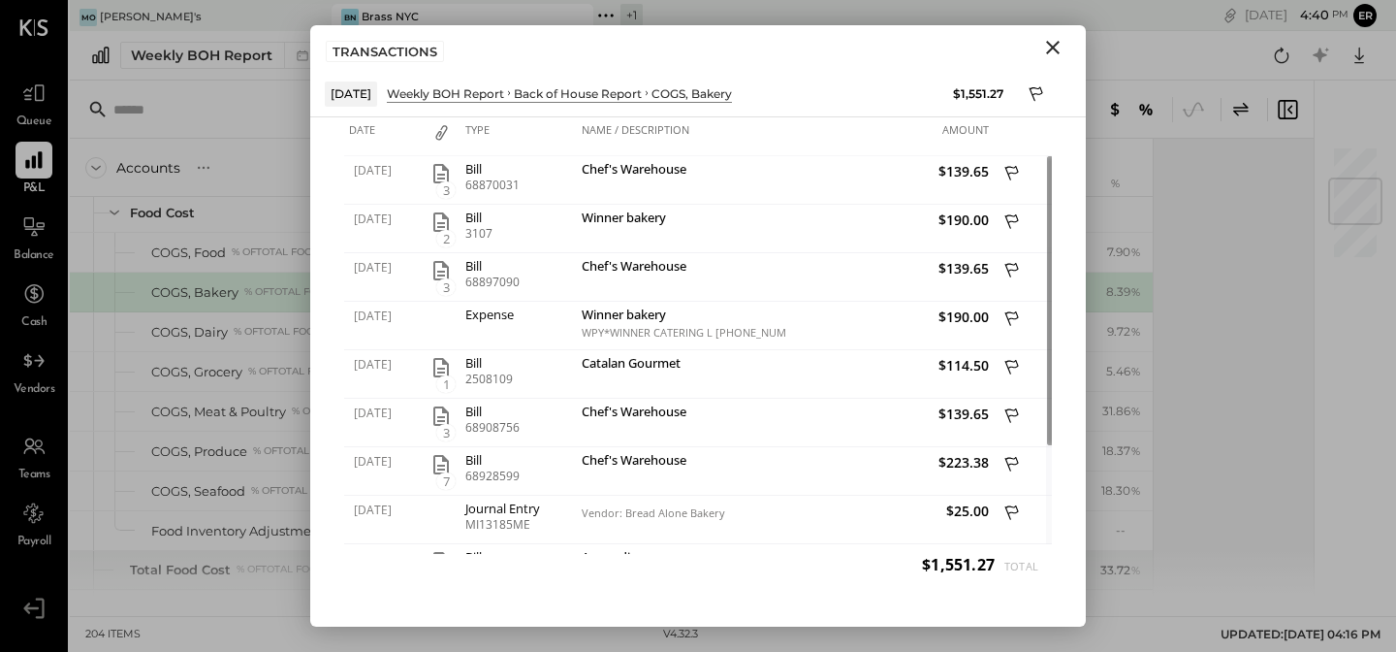
drag, startPoint x: 1073, startPoint y: 48, endPoint x: 1042, endPoint y: 47, distance: 31.0
click at [1042, 47] on div "TRANSACTIONS" at bounding box center [698, 47] width 776 height 45
click at [1042, 47] on icon "Close" at bounding box center [1052, 47] width 23 height 23
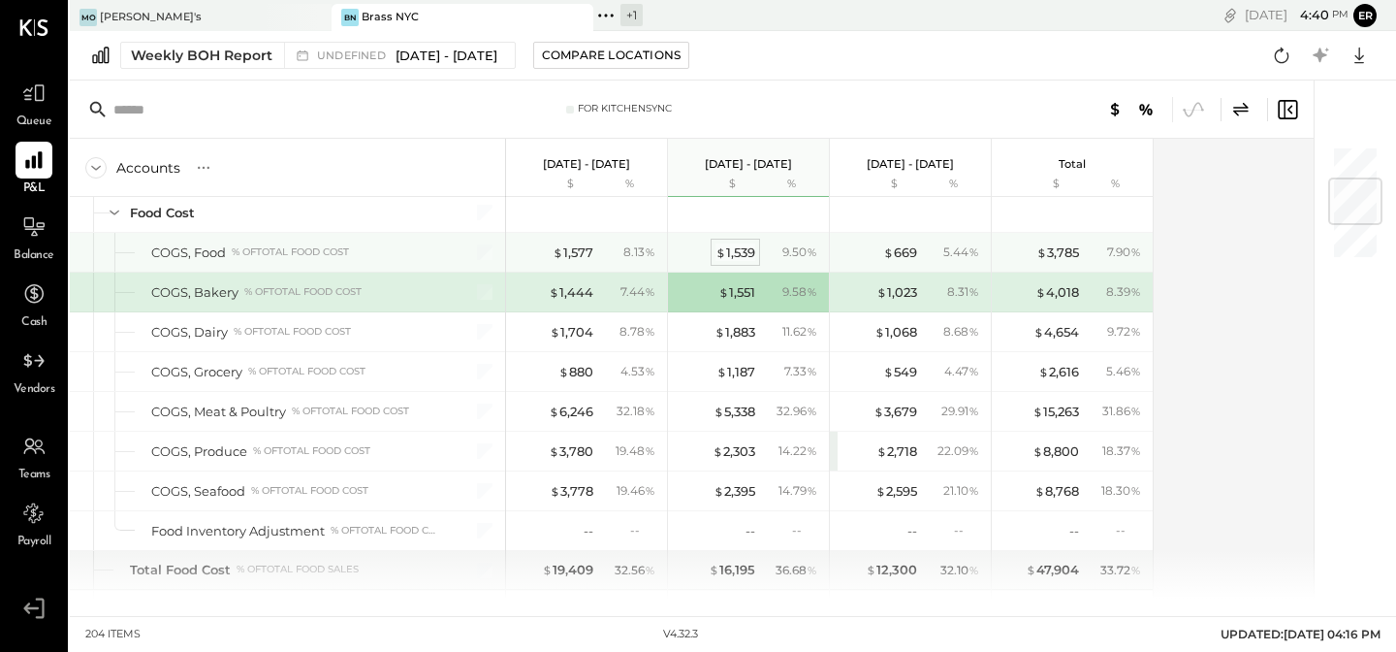
click at [740, 252] on div "$ 1,539" at bounding box center [736, 252] width 40 height 18
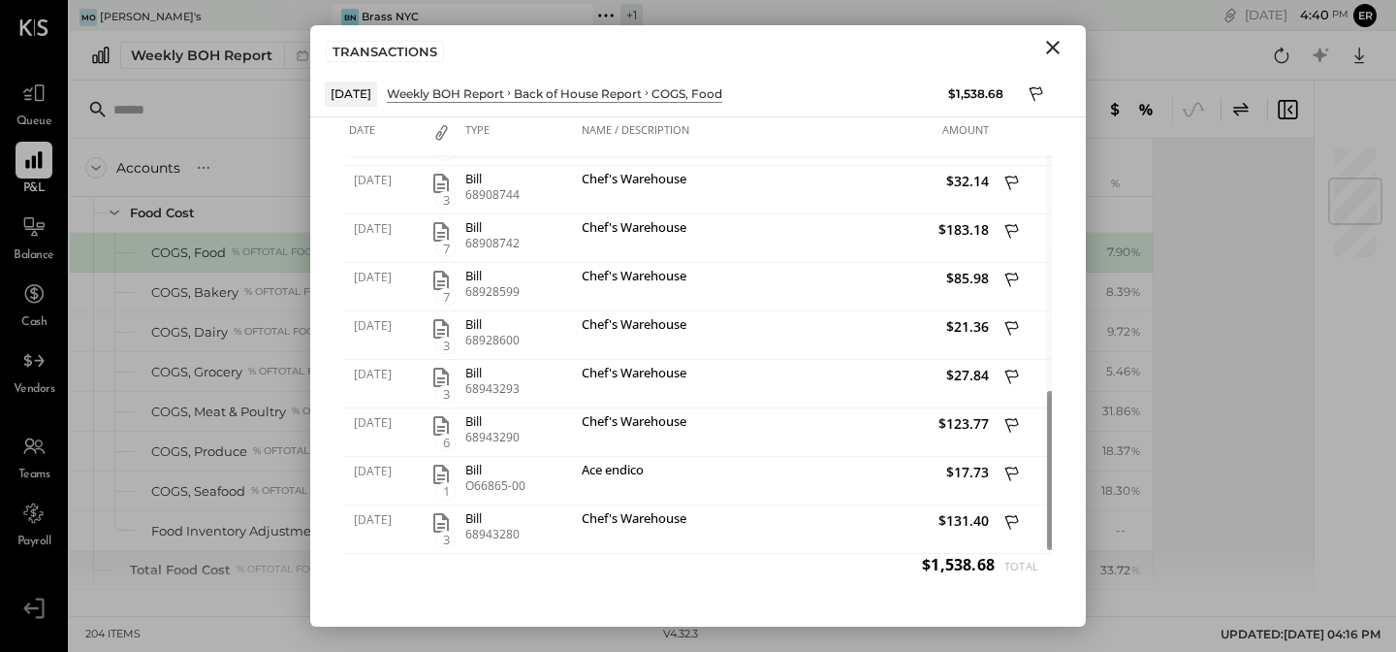
click at [1059, 52] on icon "Close" at bounding box center [1053, 48] width 14 height 14
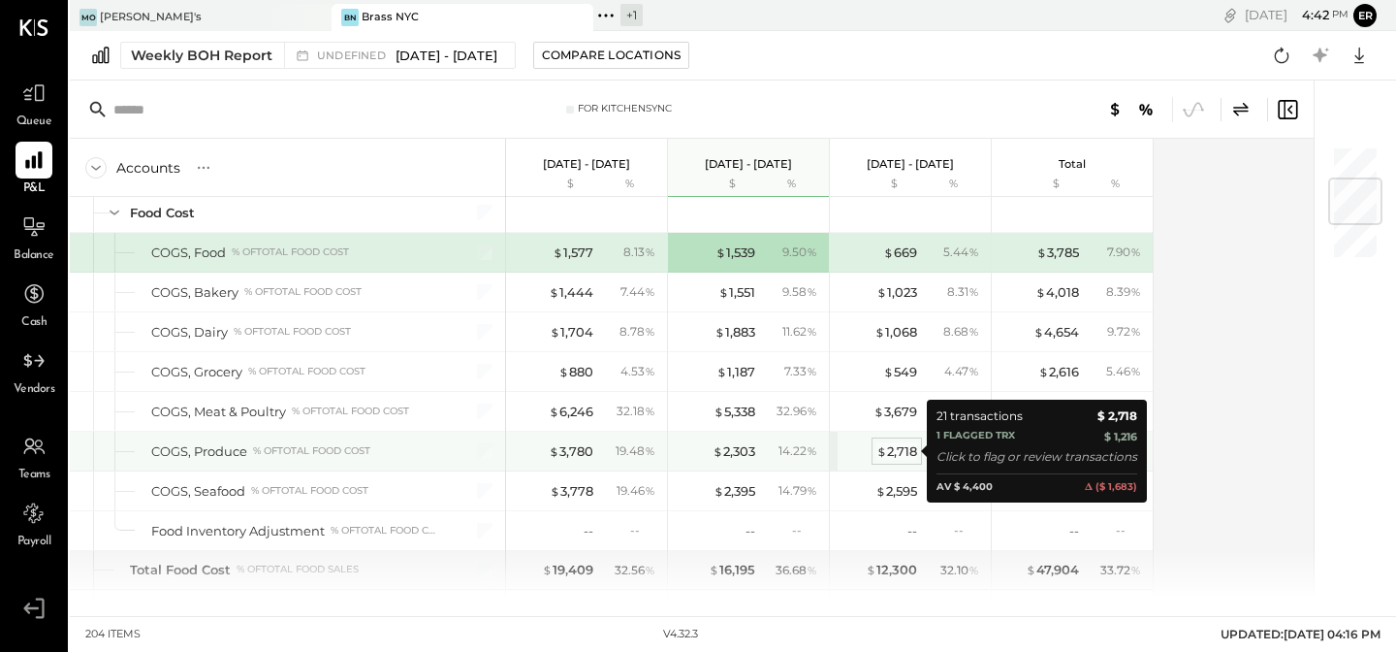
click at [895, 448] on div "$ 2,718" at bounding box center [897, 451] width 41 height 18
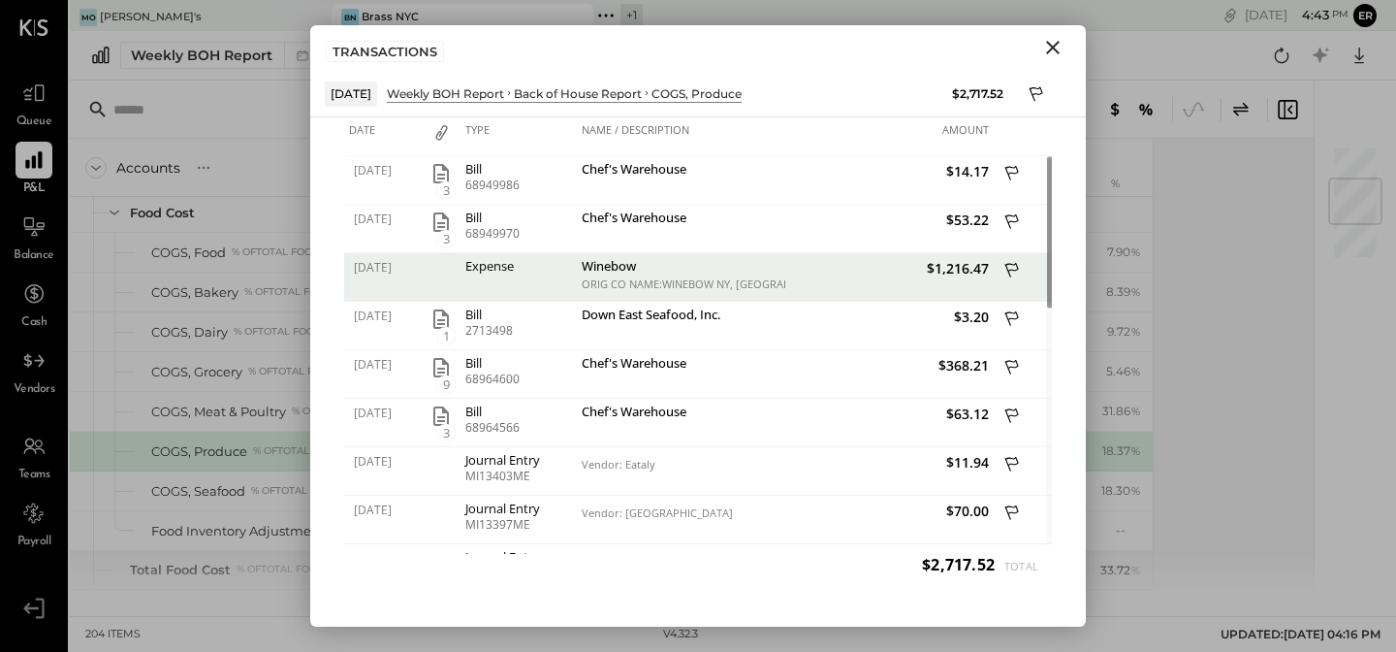
click at [819, 277] on div "$1,216.47" at bounding box center [889, 277] width 208 height 48
click at [603, 274] on div "Winebow" at bounding box center [681, 268] width 199 height 18
click at [517, 272] on div "Expense" at bounding box center [519, 277] width 116 height 48
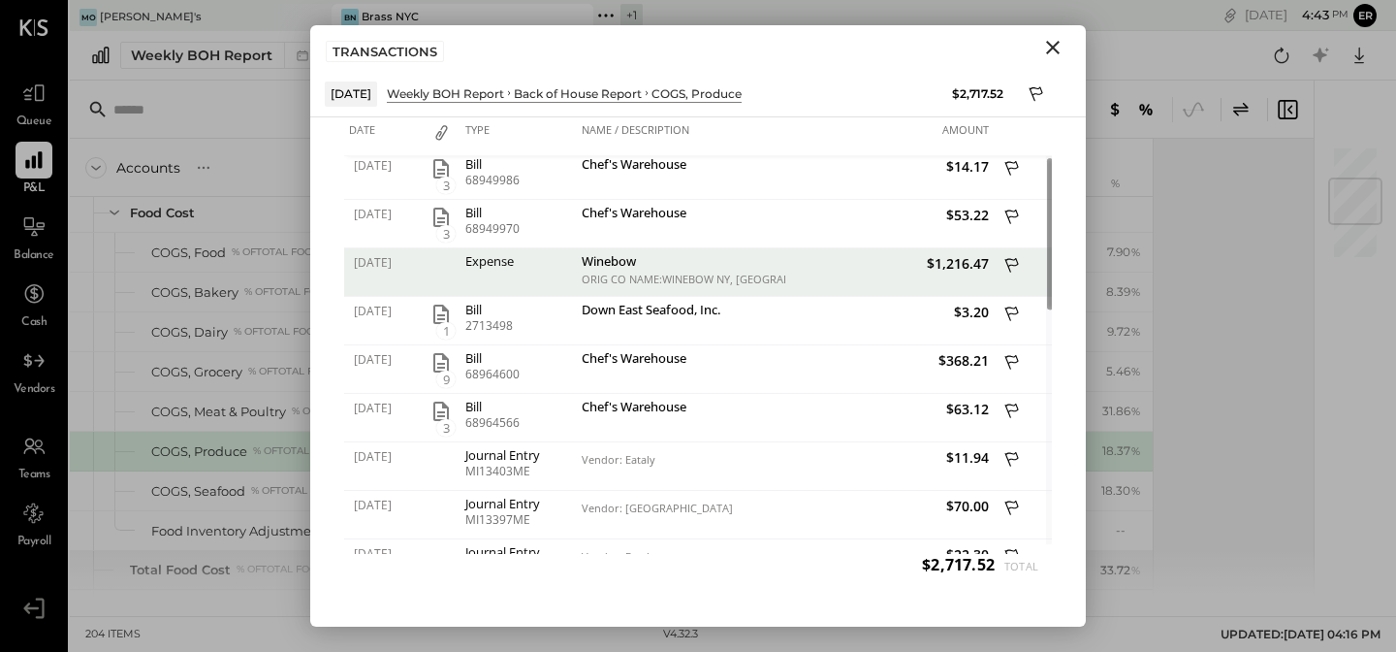
click at [468, 270] on div "Expense" at bounding box center [519, 272] width 116 height 48
click at [607, 264] on div "Winebow" at bounding box center [681, 263] width 199 height 18
click at [621, 271] on div "Winebow" at bounding box center [681, 263] width 199 height 18
click at [490, 266] on div "Expense" at bounding box center [518, 261] width 107 height 14
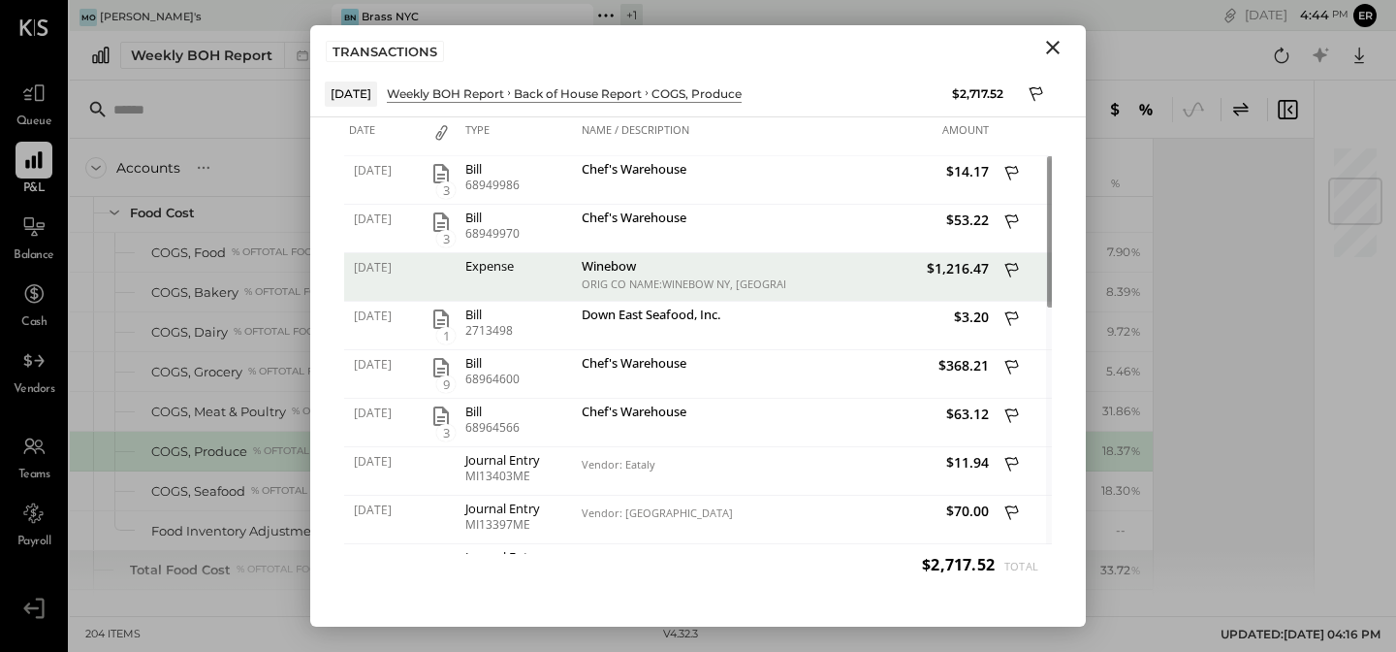
click at [1055, 47] on icon "Close" at bounding box center [1052, 47] width 23 height 23
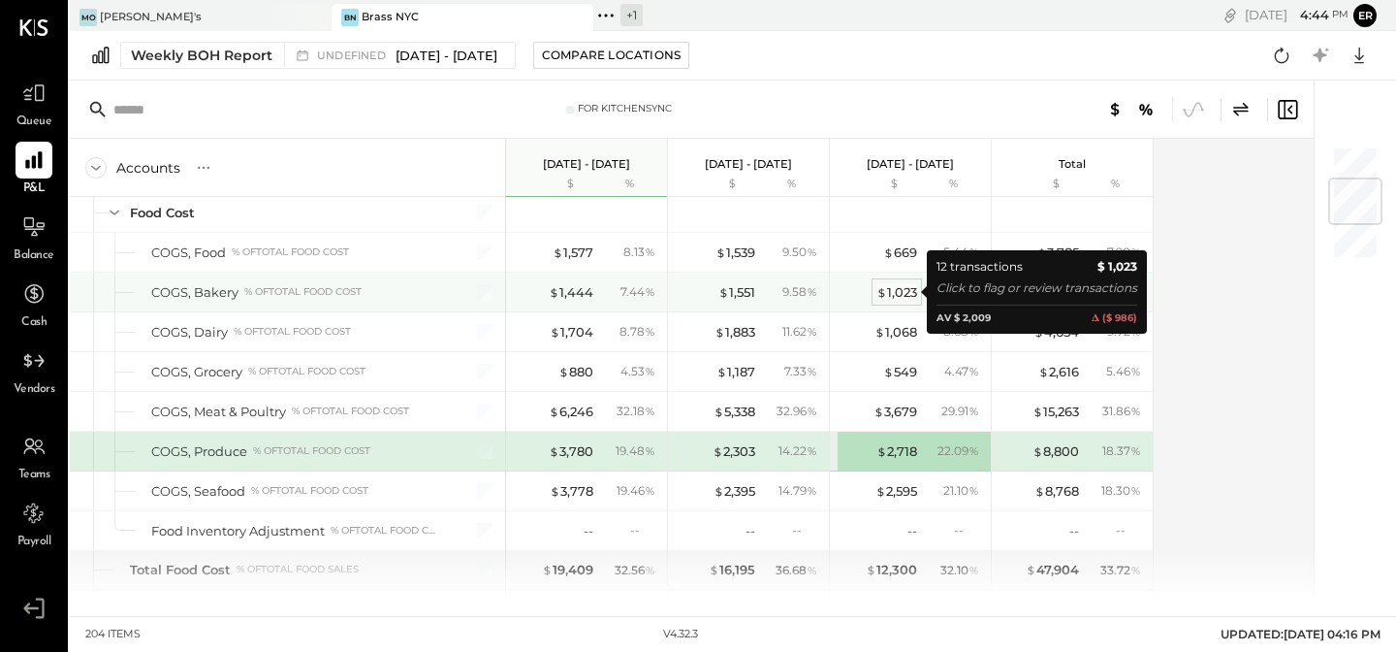
click at [897, 283] on div "$ 1,023" at bounding box center [897, 292] width 41 height 18
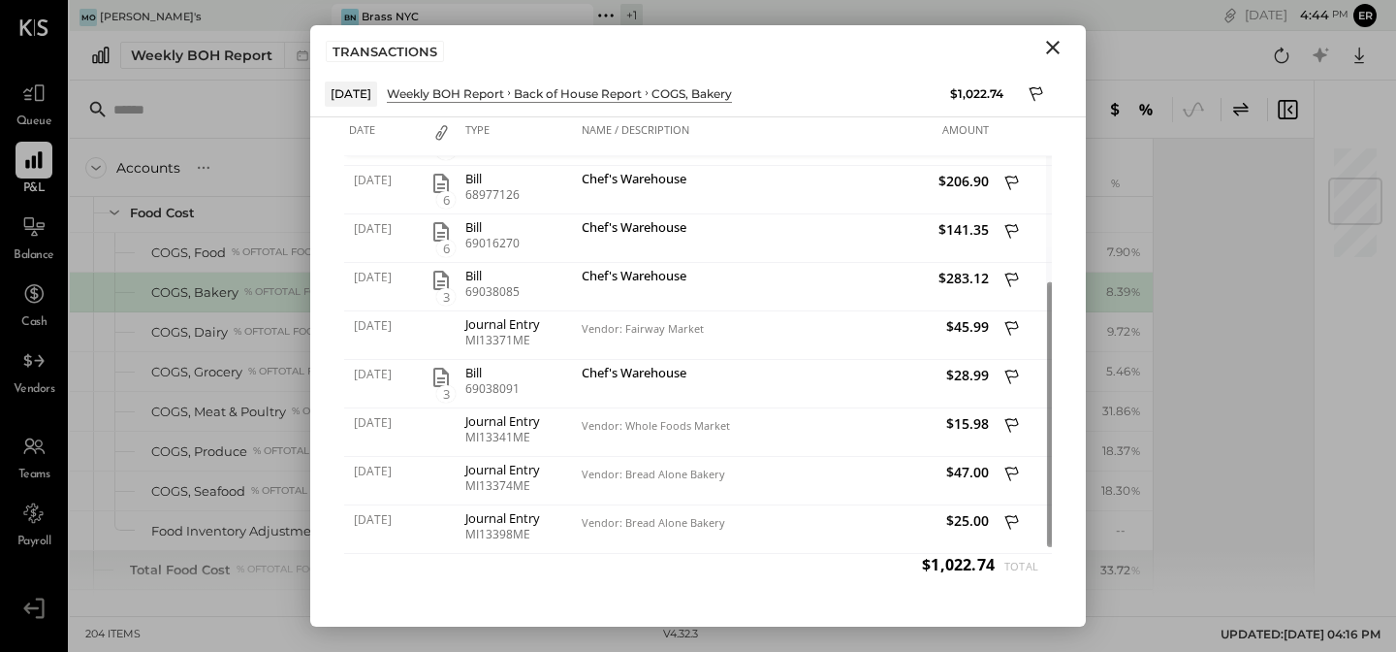
click at [1049, 61] on div "TRANSACTIONS" at bounding box center [698, 47] width 776 height 45
click at [1049, 48] on icon "Close" at bounding box center [1052, 47] width 23 height 23
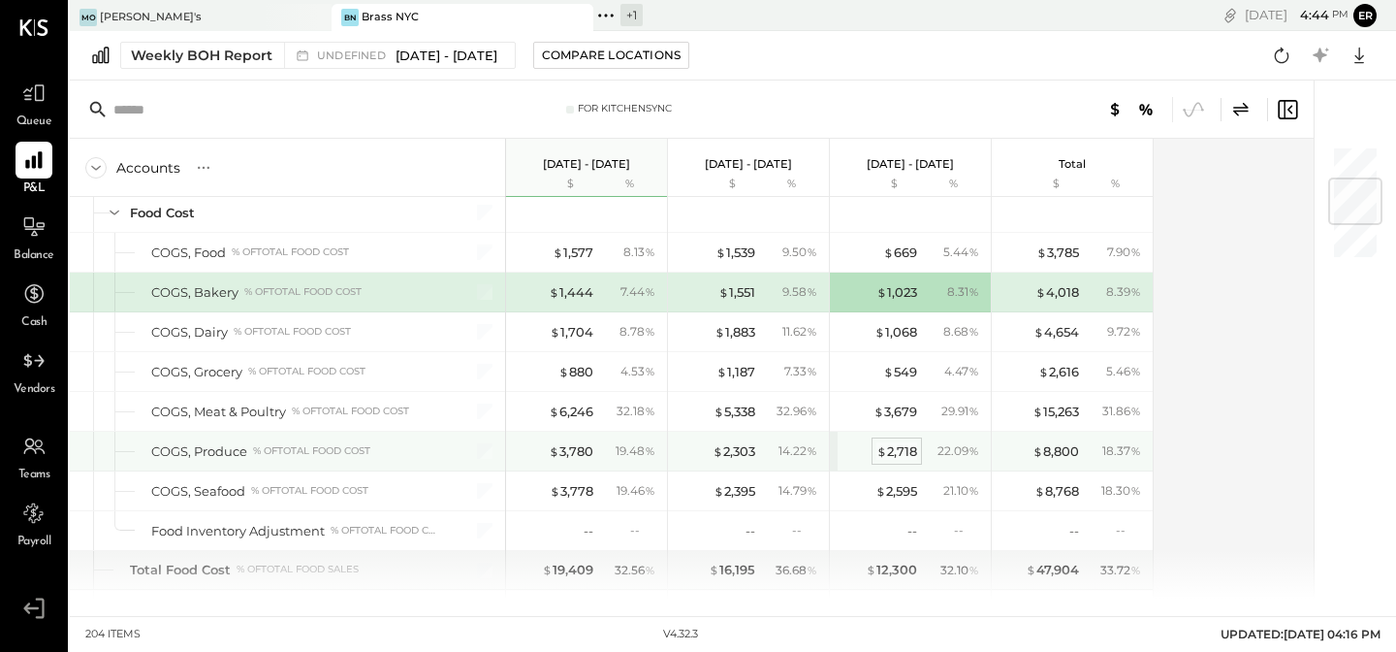
click at [890, 445] on div "$ 2,718" at bounding box center [897, 451] width 41 height 18
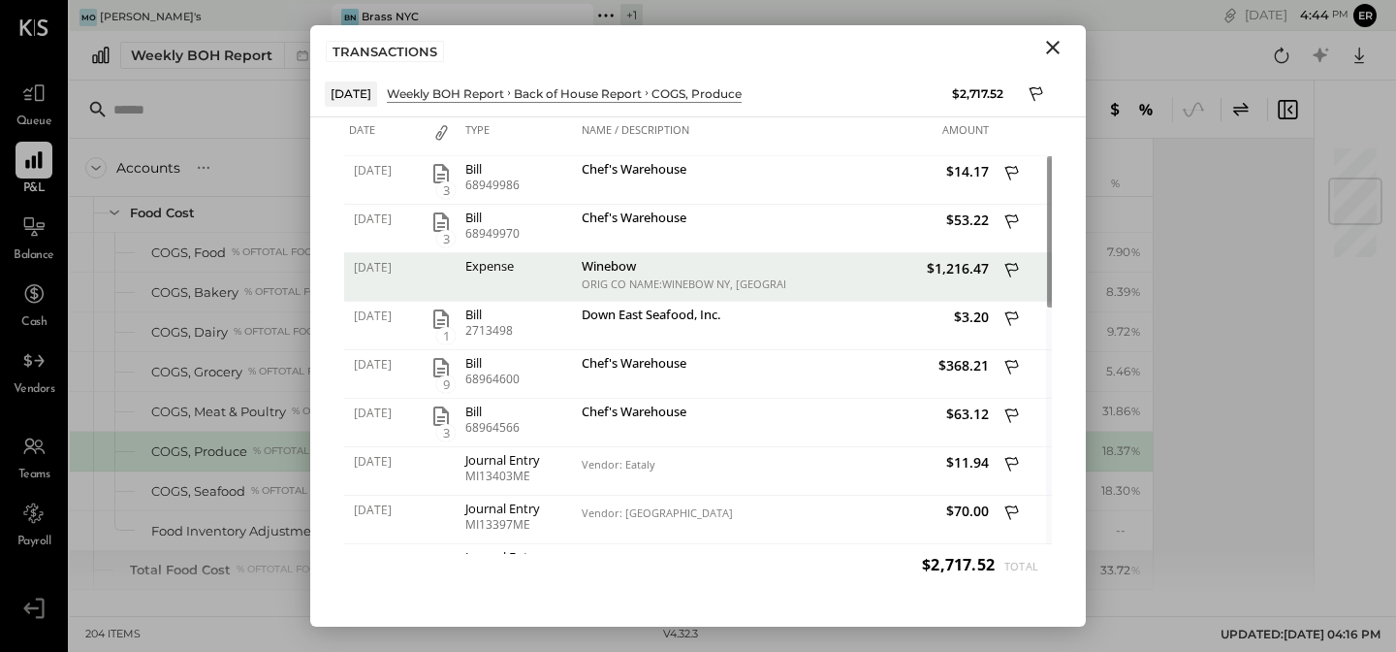
click at [1052, 49] on icon "Close" at bounding box center [1053, 48] width 14 height 14
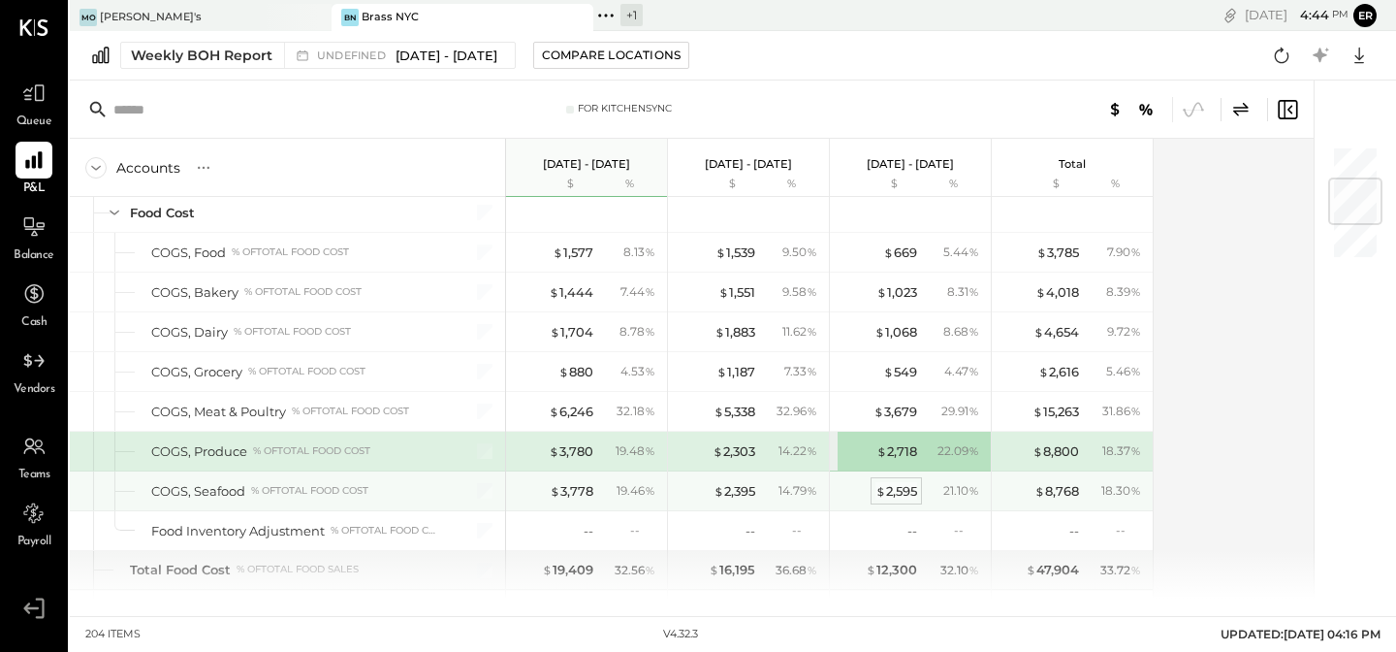
click at [892, 492] on div "$ 2,595" at bounding box center [897, 491] width 42 height 18
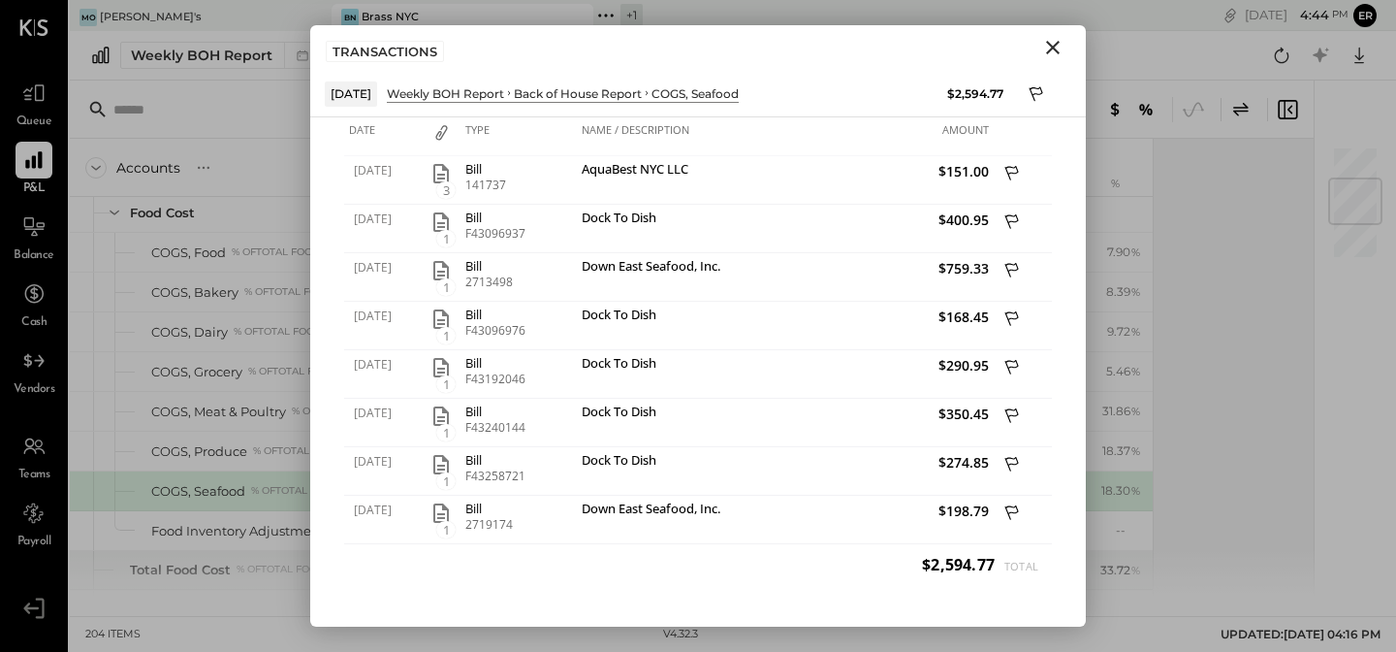
click at [1053, 49] on icon "Close" at bounding box center [1052, 47] width 23 height 23
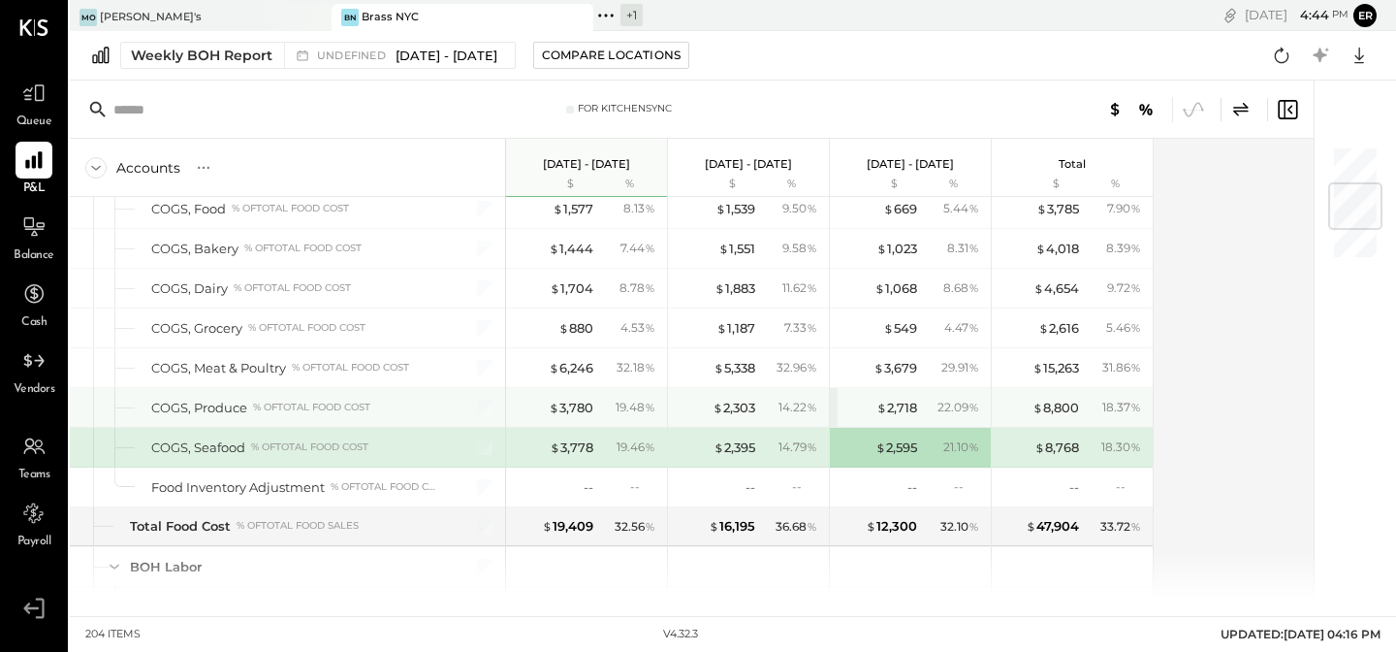
scroll to position [326, 0]
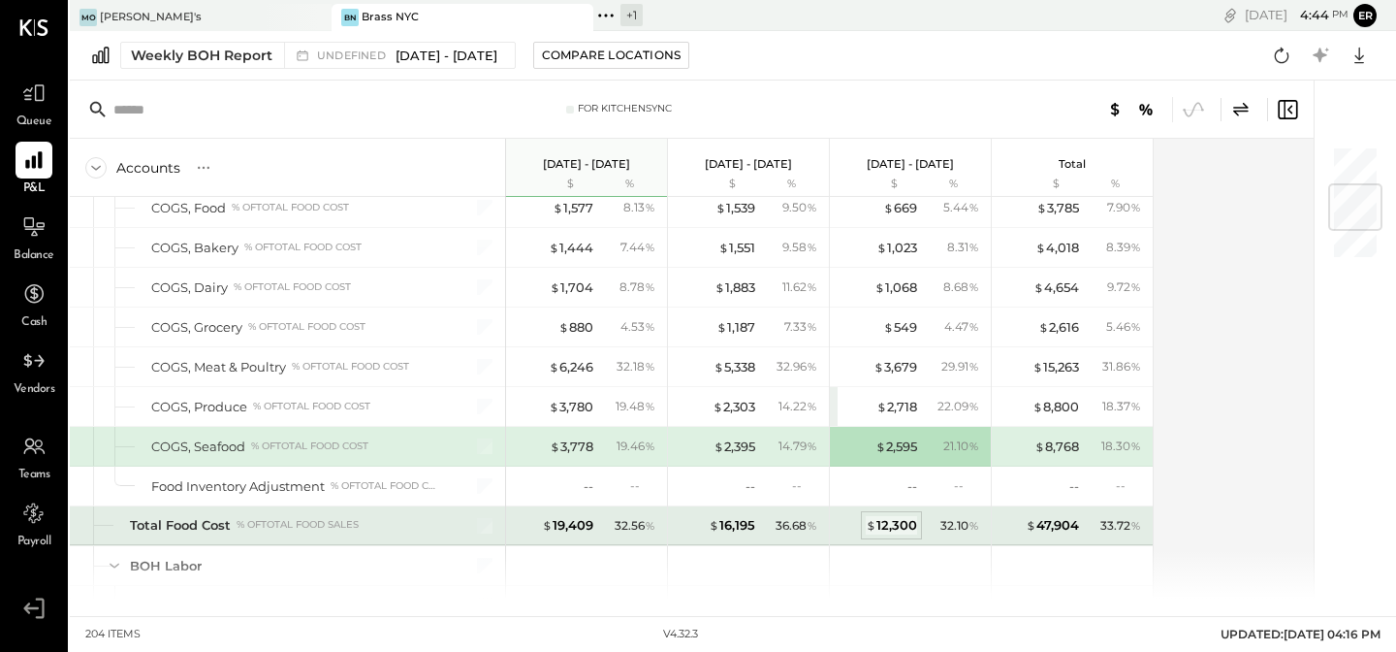
click at [892, 525] on div "$ 12,300" at bounding box center [891, 525] width 51 height 18
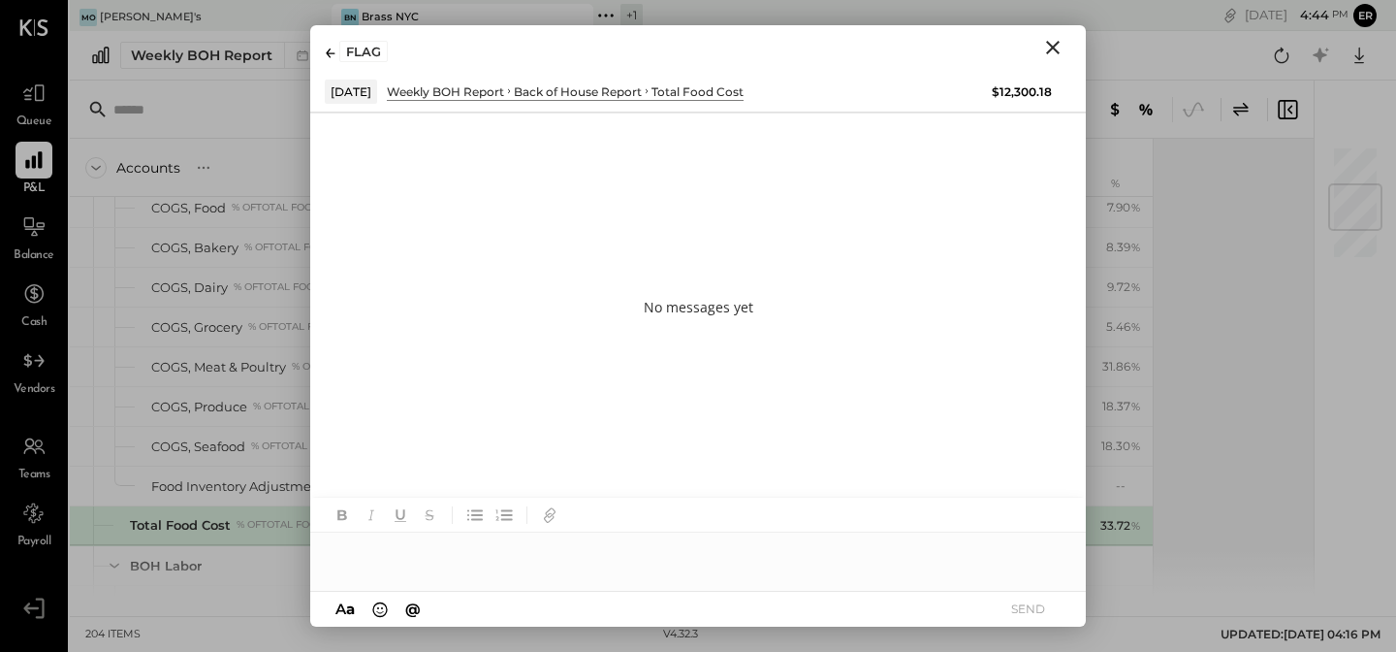
click at [1045, 51] on icon "Close" at bounding box center [1052, 47] width 23 height 23
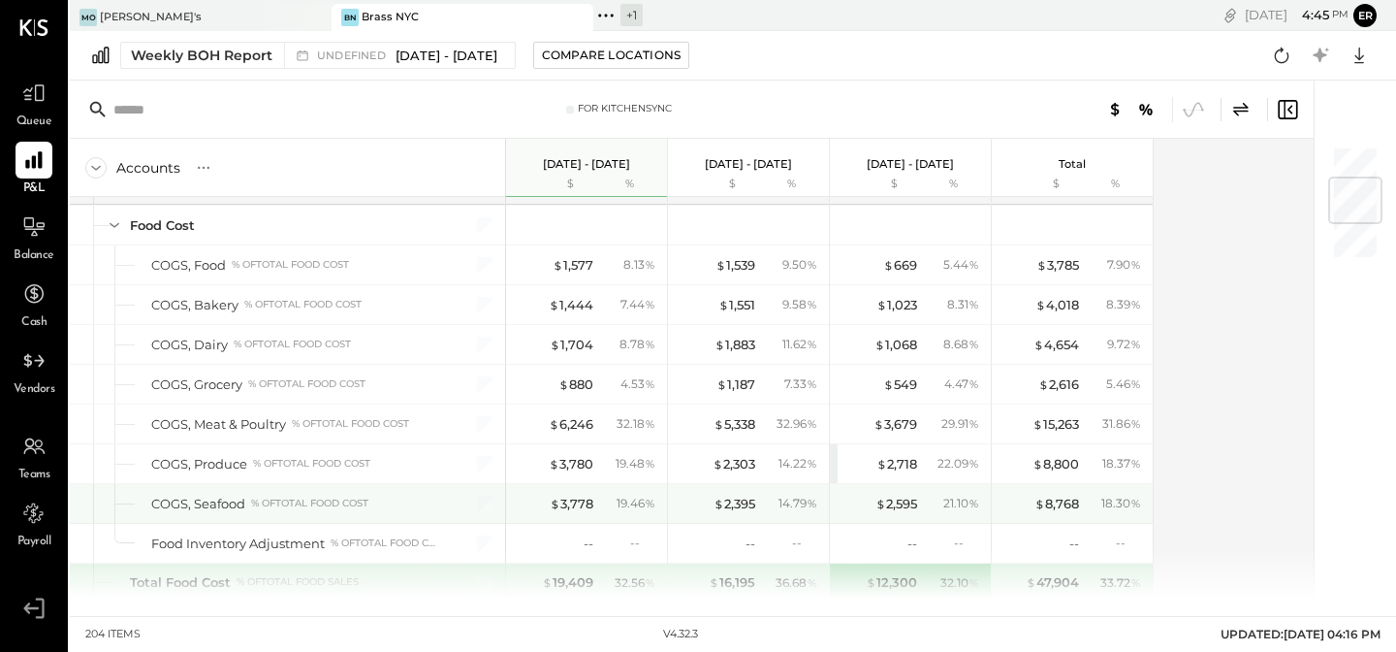
scroll to position [272, 0]
